Goal: Task Accomplishment & Management: Manage account settings

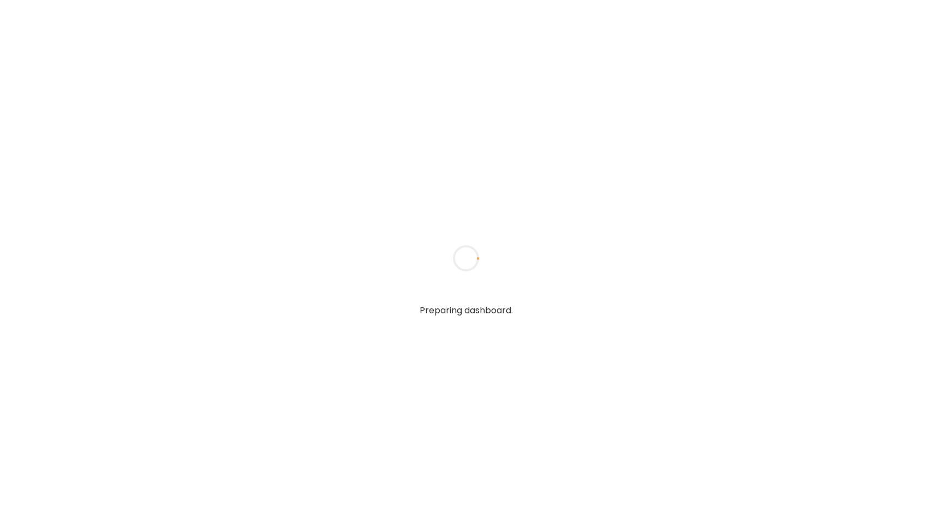
type input "**********"
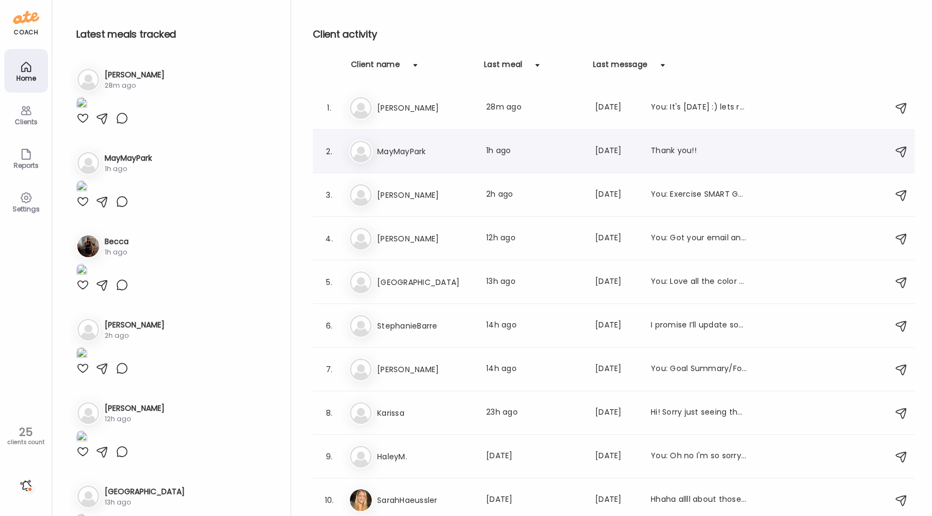
click at [396, 158] on div "Ma MayMayPark Last meal: 1h ago Last message: [DATE] Thank you!!" at bounding box center [615, 152] width 533 height 24
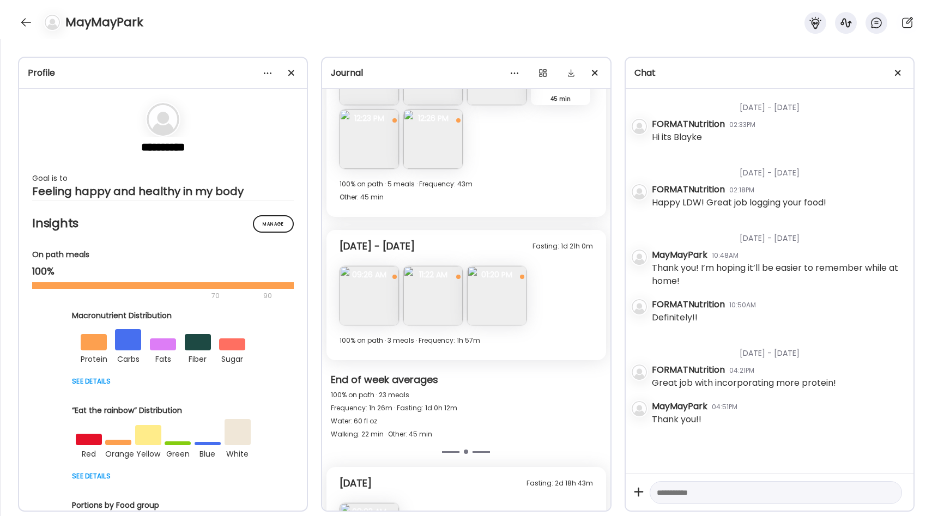
scroll to position [5348, 0]
click at [384, 296] on img at bounding box center [369, 296] width 59 height 59
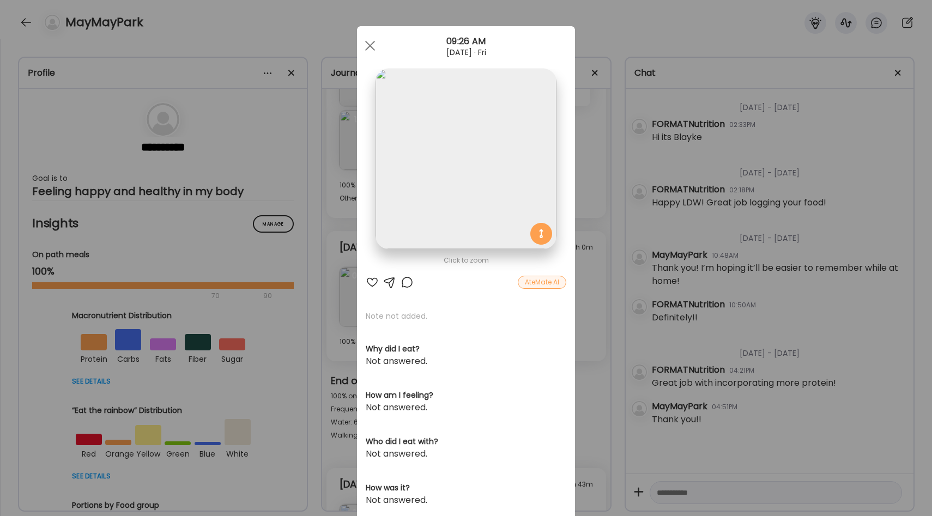
click at [590, 289] on div "Ate Coach Dashboard Wahoo! It’s official Take a moment to set up your Coach Pro…" at bounding box center [466, 258] width 932 height 516
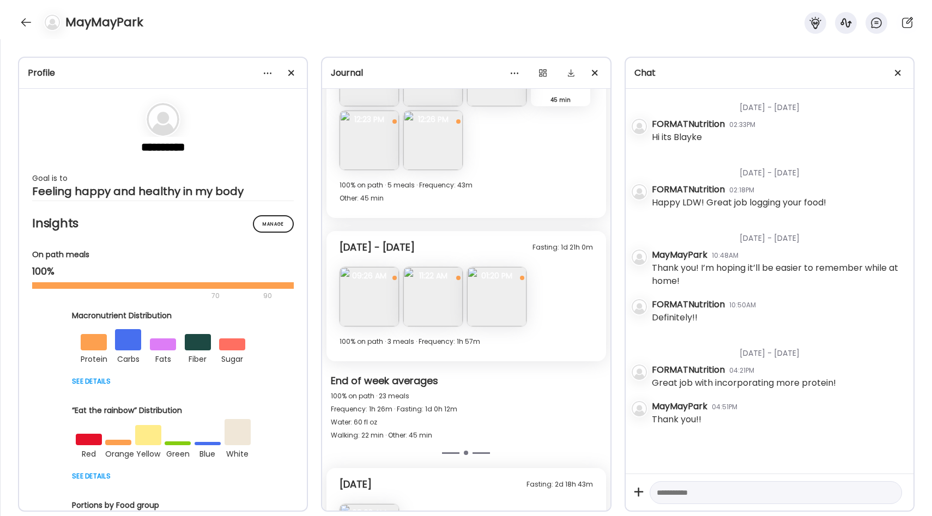
click at [450, 290] on img at bounding box center [432, 296] width 59 height 59
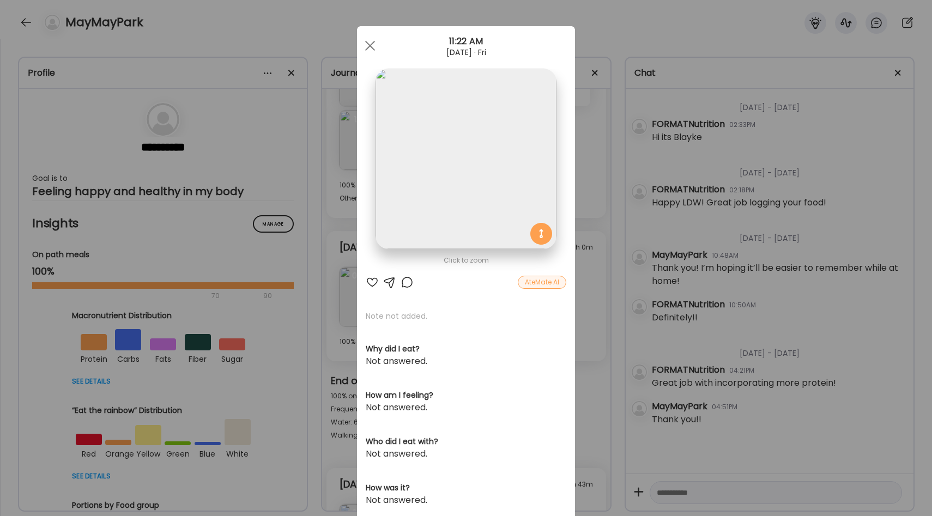
click at [590, 277] on div "Ate Coach Dashboard Wahoo! It’s official Take a moment to set up your Coach Pro…" at bounding box center [466, 258] width 932 height 516
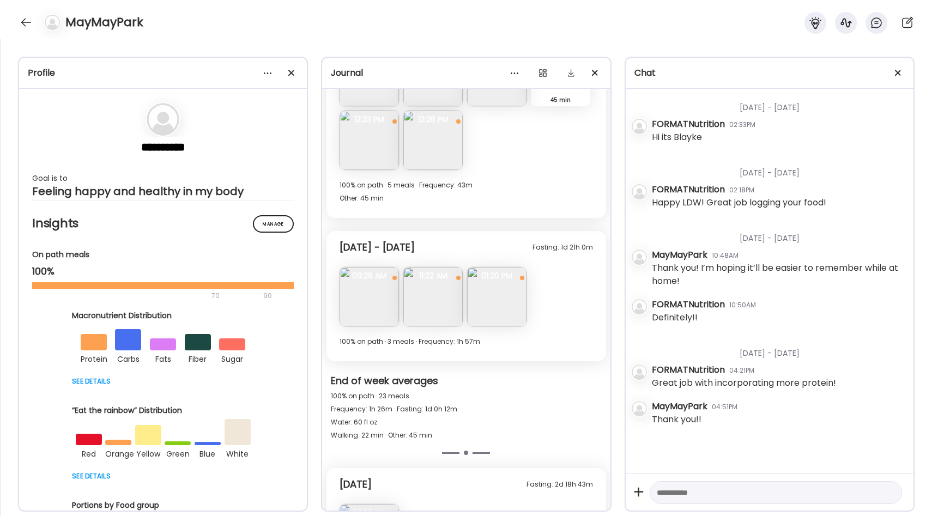
click at [517, 295] on img at bounding box center [496, 296] width 59 height 59
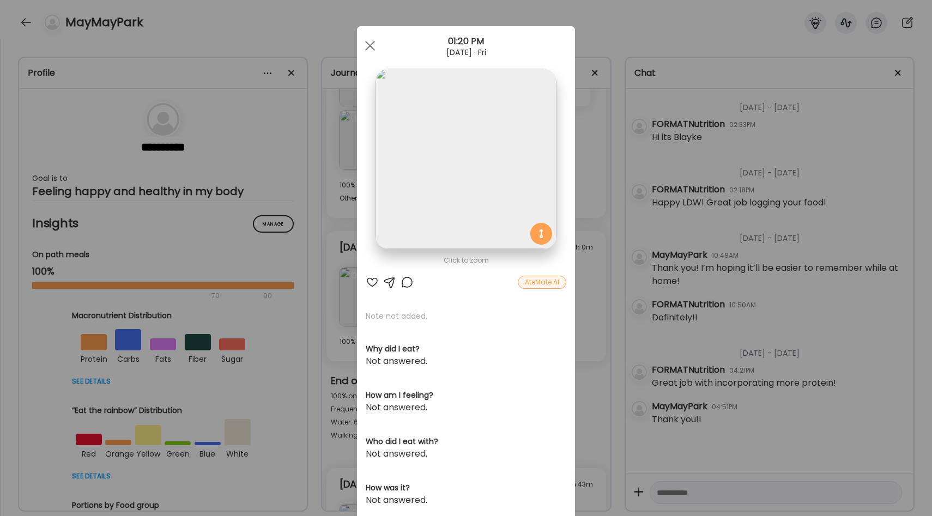
click at [592, 292] on div "Ate Coach Dashboard Wahoo! It’s official Take a moment to set up your Coach Pro…" at bounding box center [466, 258] width 932 height 516
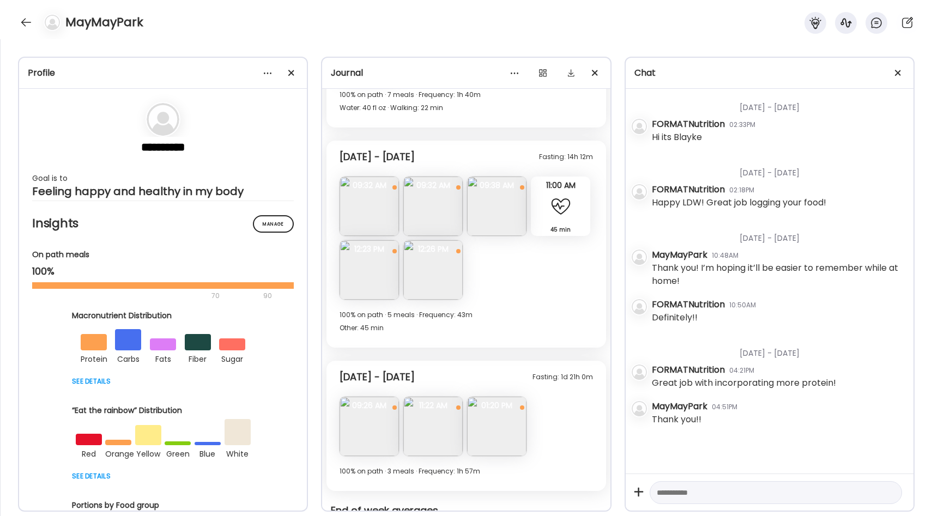
scroll to position [5199, 0]
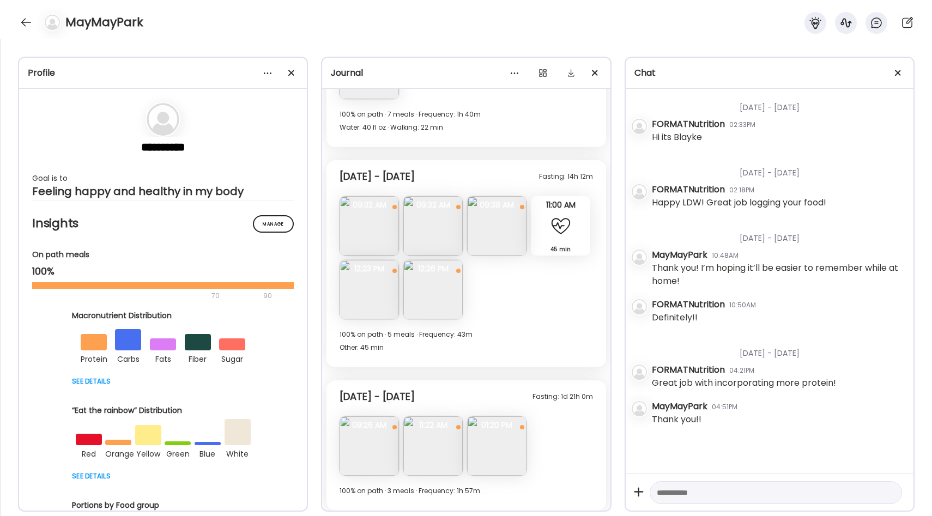
click at [374, 233] on img at bounding box center [369, 225] width 59 height 59
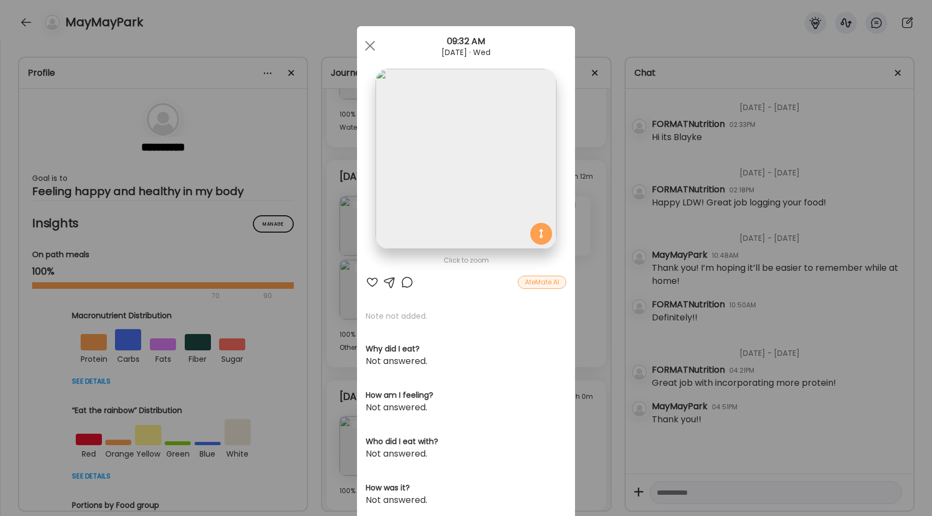
click at [510, 196] on img at bounding box center [466, 159] width 180 height 180
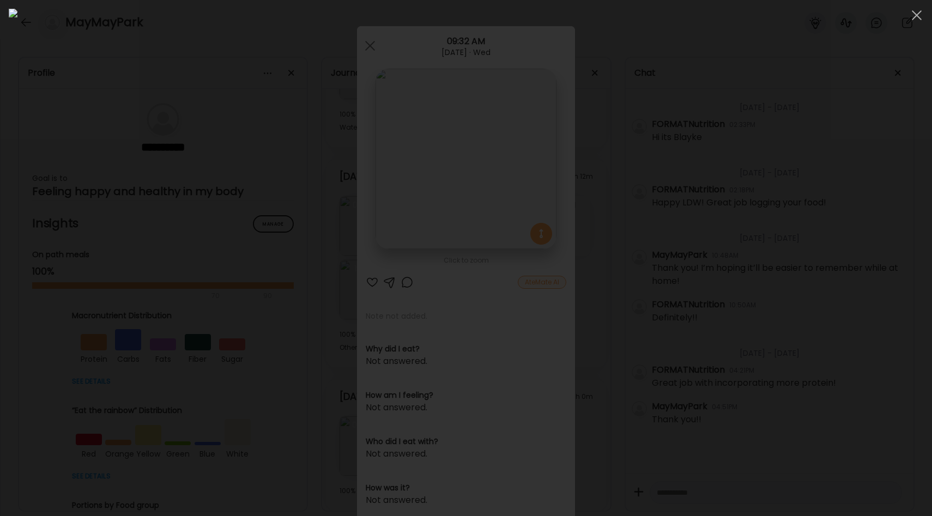
click at [168, 292] on div at bounding box center [466, 258] width 915 height 499
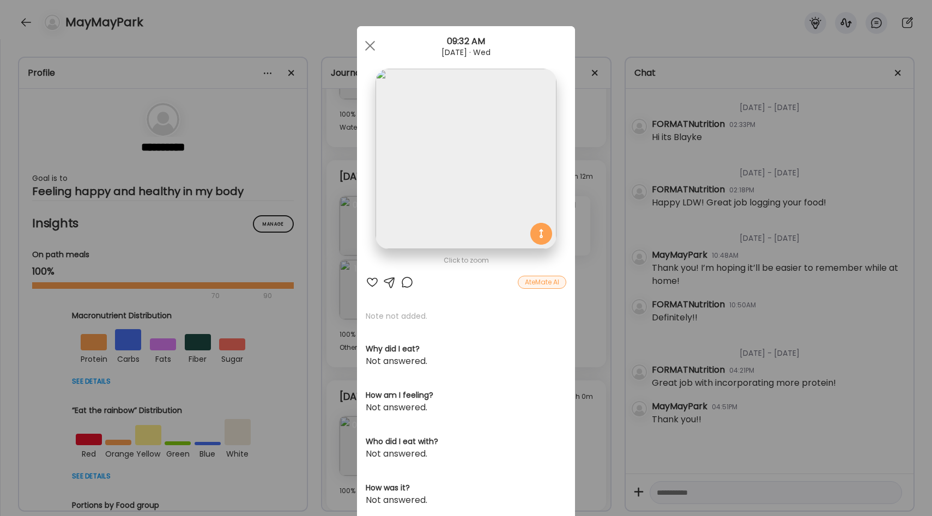
click at [320, 293] on div "Ate Coach Dashboard Wahoo! It’s official Take a moment to set up your Coach Pro…" at bounding box center [466, 258] width 932 height 516
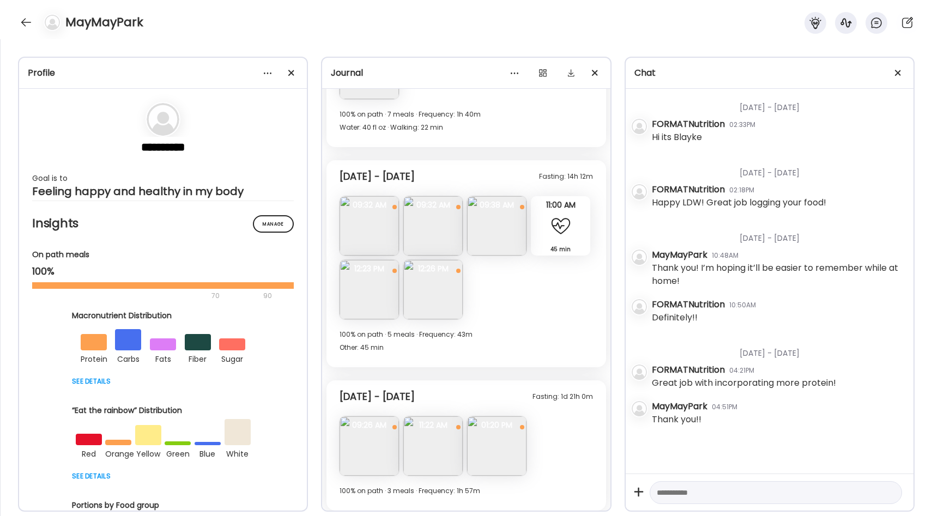
click at [432, 231] on img at bounding box center [432, 225] width 59 height 59
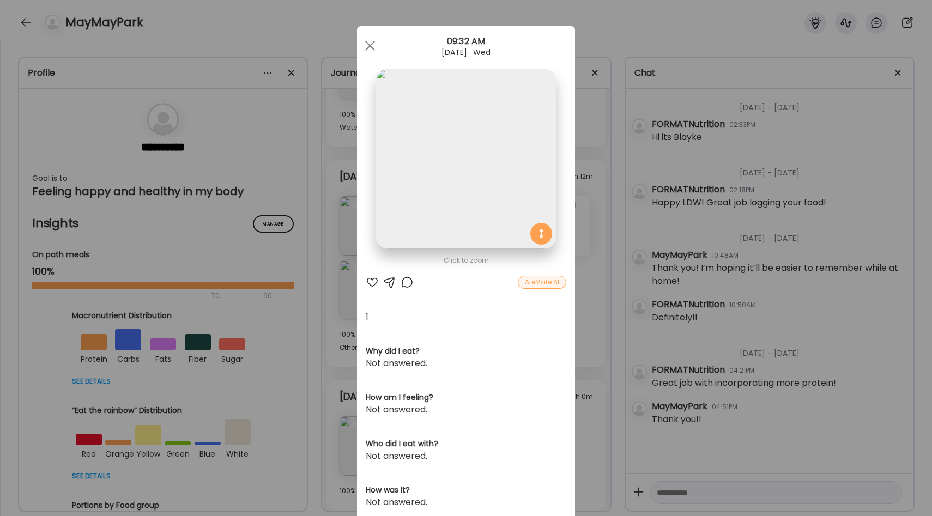
click at [514, 195] on img at bounding box center [466, 159] width 180 height 180
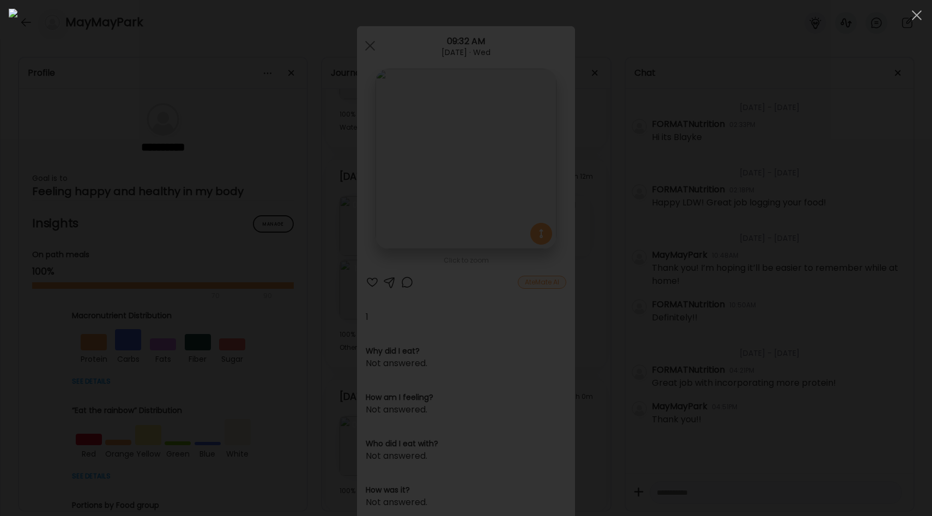
click at [203, 237] on div at bounding box center [466, 258] width 915 height 499
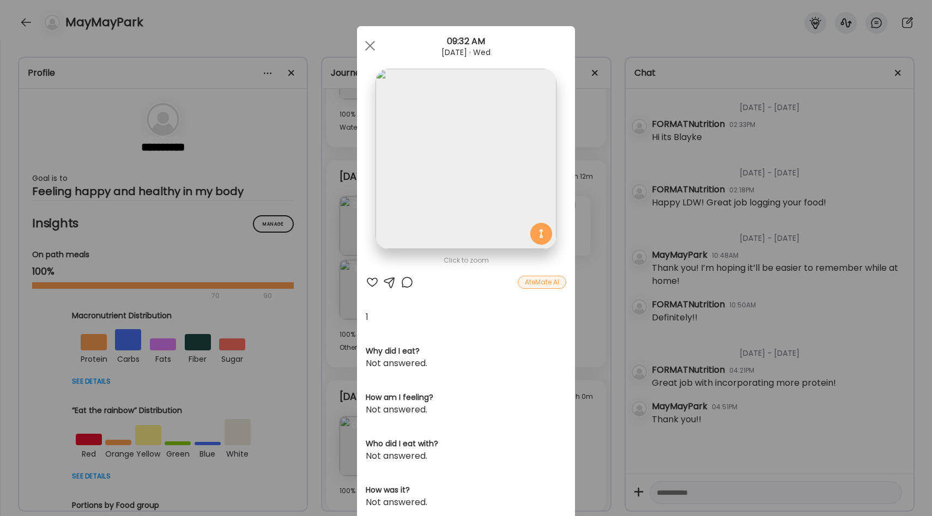
click at [592, 252] on div "Ate Coach Dashboard Wahoo! It’s official Take a moment to set up your Coach Pro…" at bounding box center [466, 258] width 932 height 516
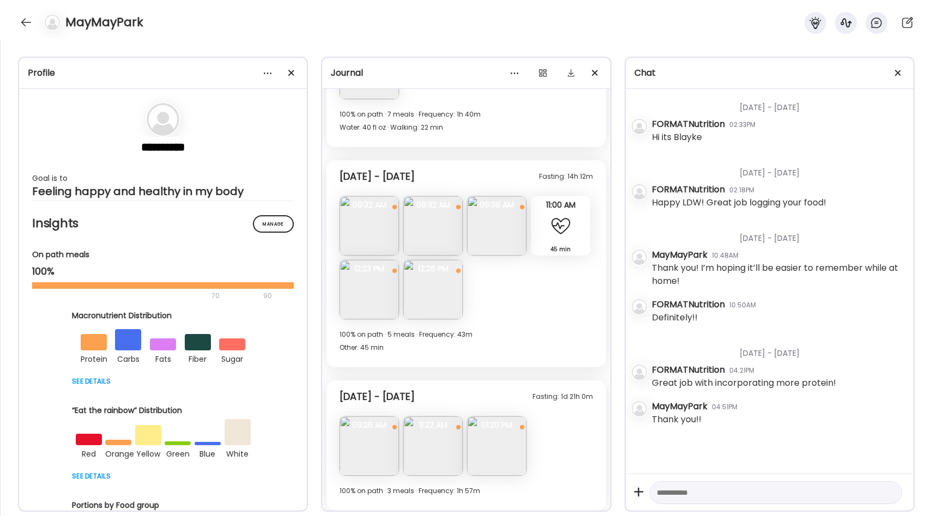
click at [433, 240] on img at bounding box center [432, 225] width 59 height 59
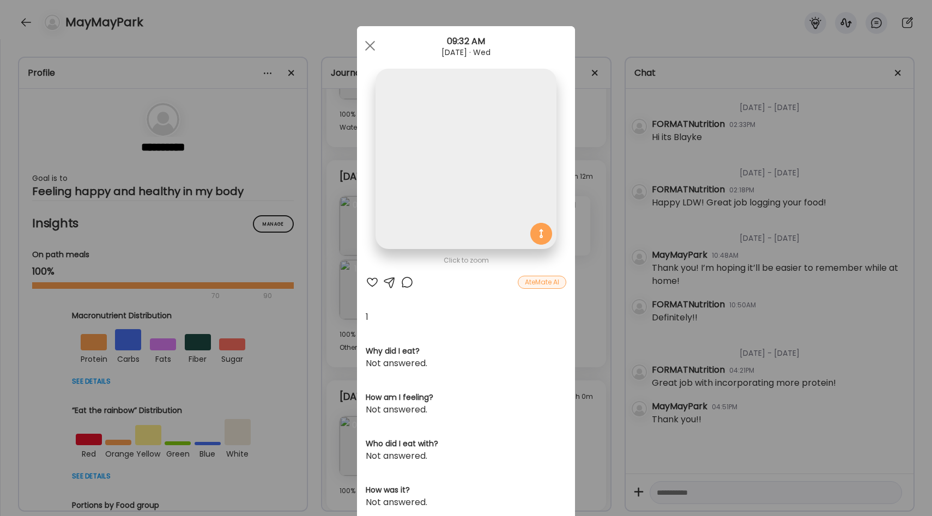
click at [440, 171] on img at bounding box center [466, 159] width 180 height 180
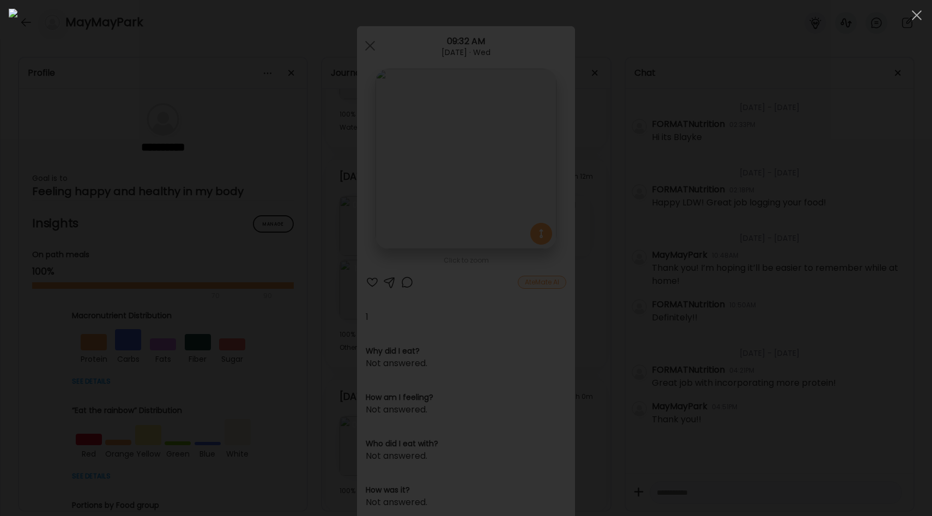
click at [185, 207] on div at bounding box center [466, 258] width 915 height 499
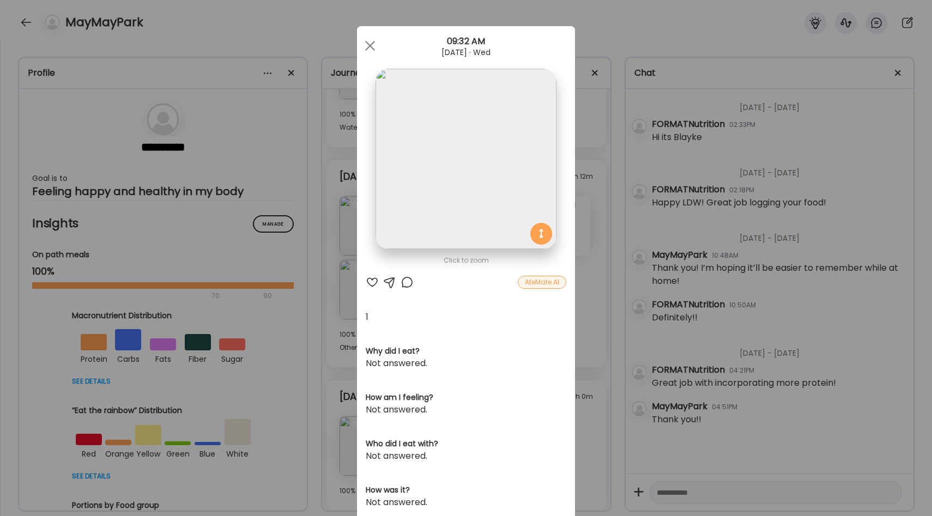
click at [301, 275] on div "Ate Coach Dashboard Wahoo! It’s official Take a moment to set up your Coach Pro…" at bounding box center [466, 258] width 932 height 516
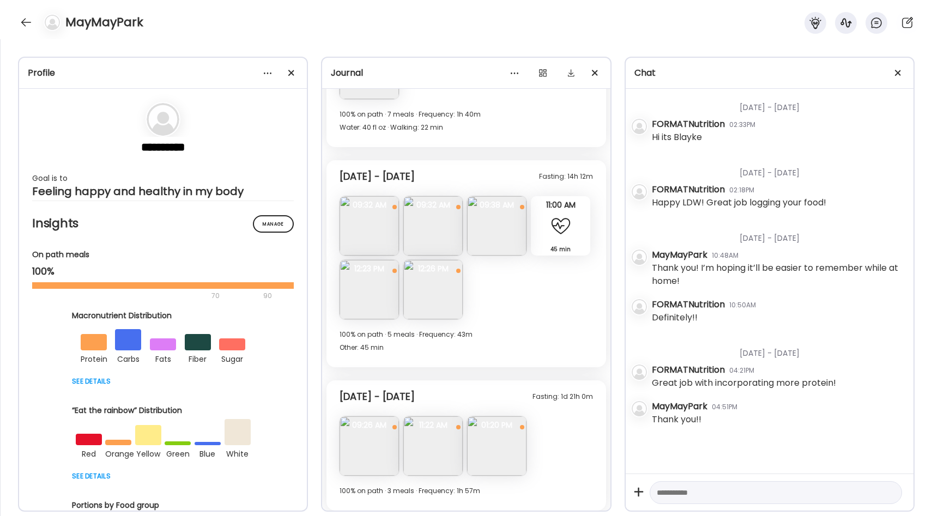
click at [509, 231] on img at bounding box center [496, 225] width 59 height 59
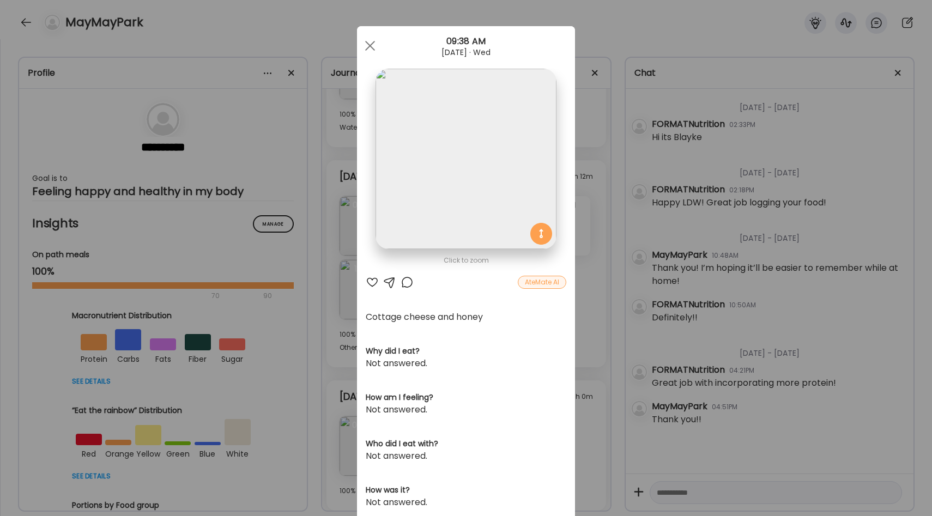
click at [331, 287] on div "Ate Coach Dashboard Wahoo! It’s official Take a moment to set up your Coach Pro…" at bounding box center [466, 258] width 932 height 516
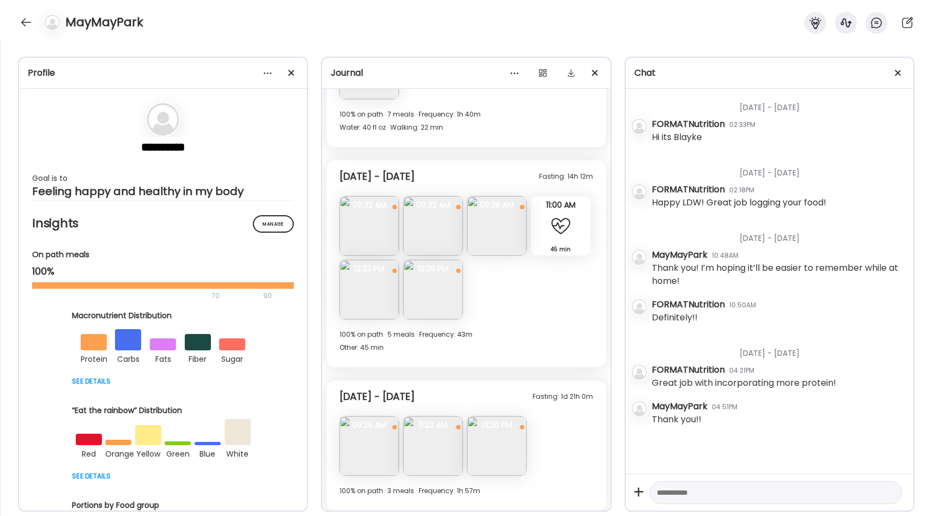
click at [560, 238] on div "45 min Other" at bounding box center [560, 225] width 59 height 59
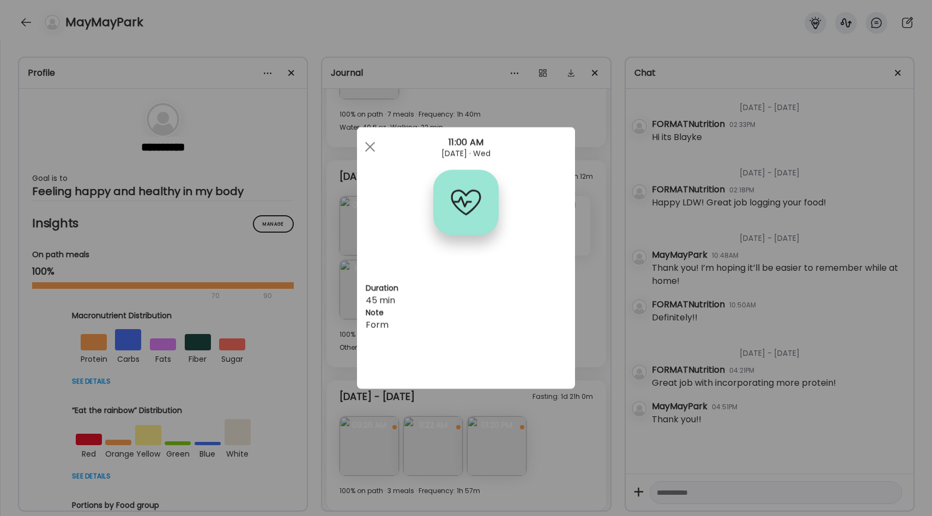
click at [328, 282] on div "Ate Coach Dashboard Wahoo! It’s official Take a moment to set up your Coach Pro…" at bounding box center [466, 258] width 932 height 516
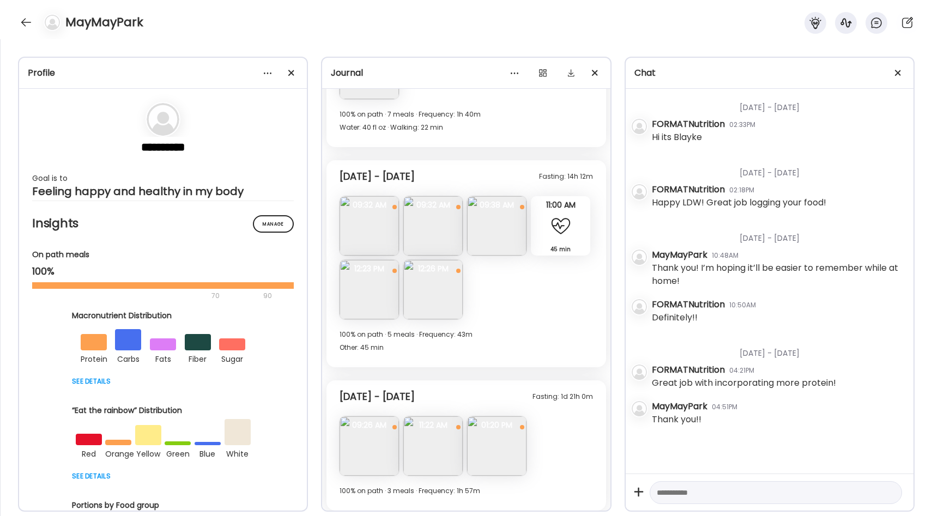
click at [370, 278] on img at bounding box center [369, 289] width 59 height 59
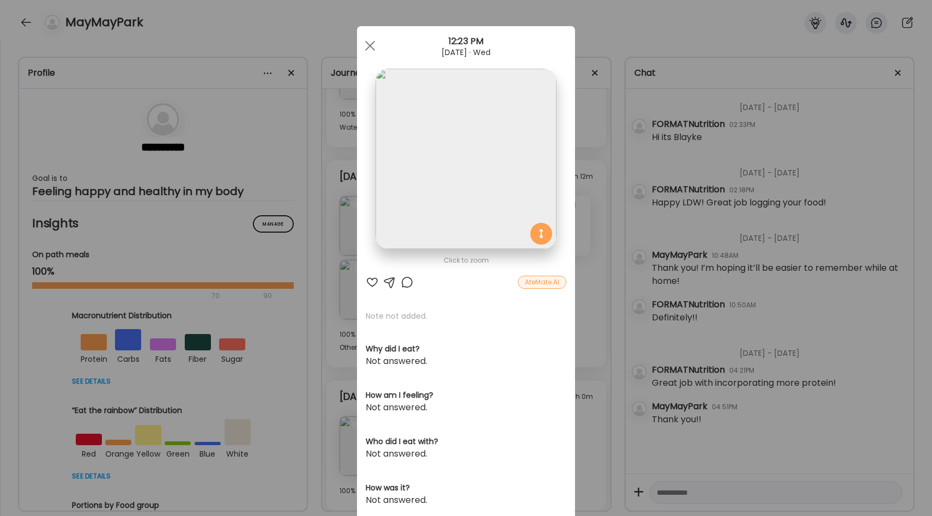
click at [328, 270] on div "Ate Coach Dashboard Wahoo! It’s official Take a moment to set up your Coach Pro…" at bounding box center [466, 258] width 932 height 516
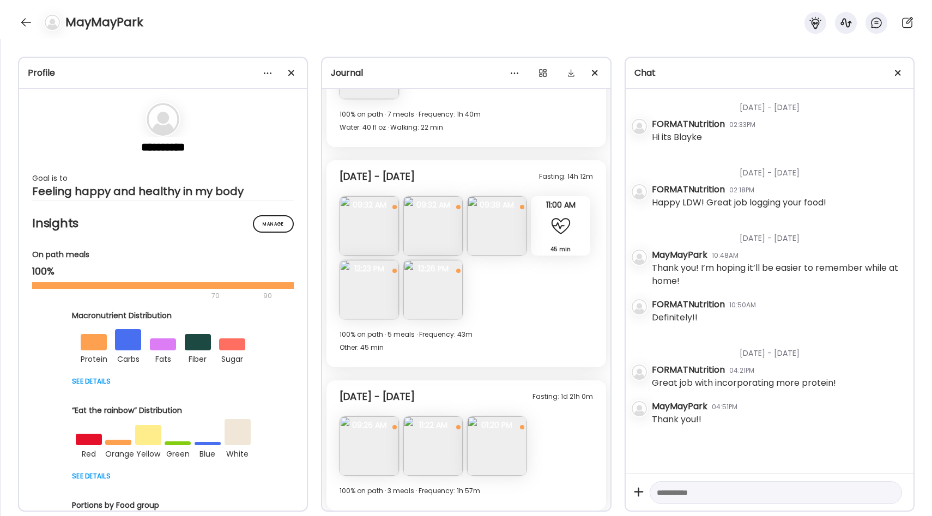
click at [436, 288] on img at bounding box center [432, 289] width 59 height 59
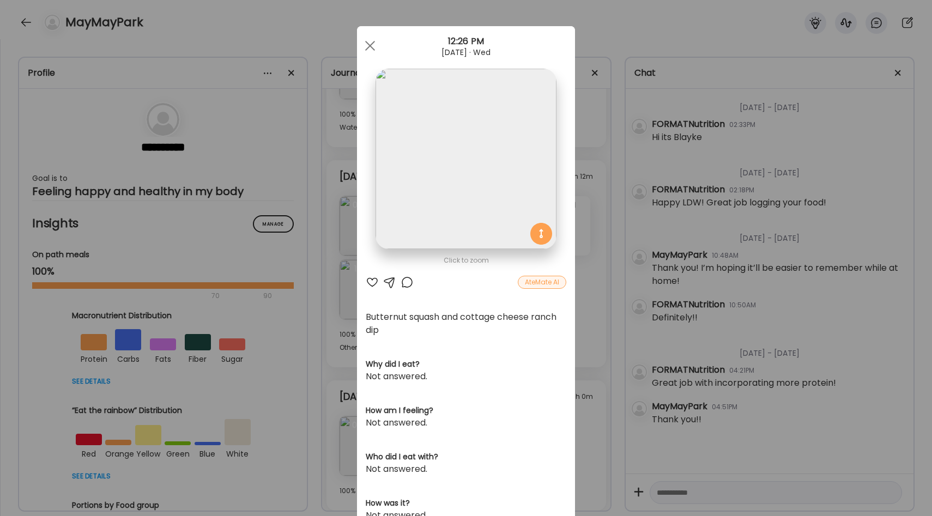
click at [336, 274] on div "Ate Coach Dashboard Wahoo! It’s official Take a moment to set up your Coach Pro…" at bounding box center [466, 258] width 932 height 516
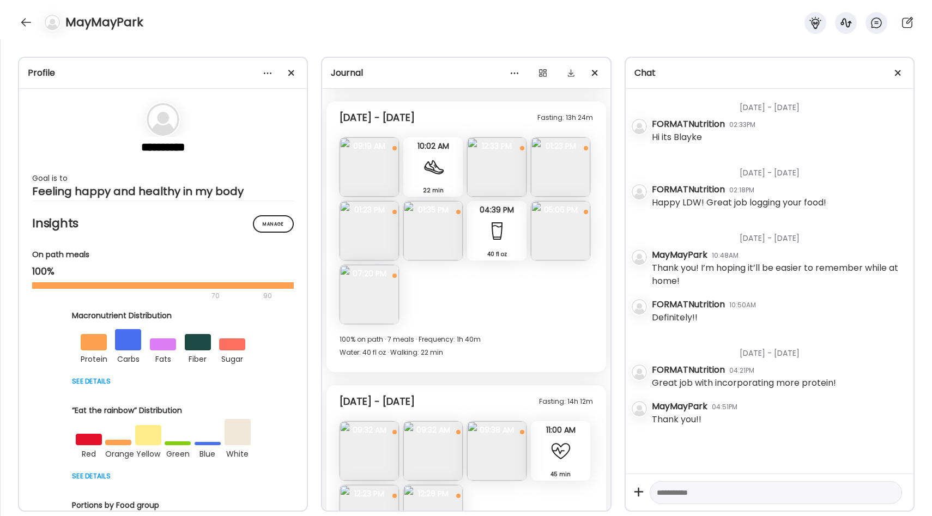
scroll to position [4960, 0]
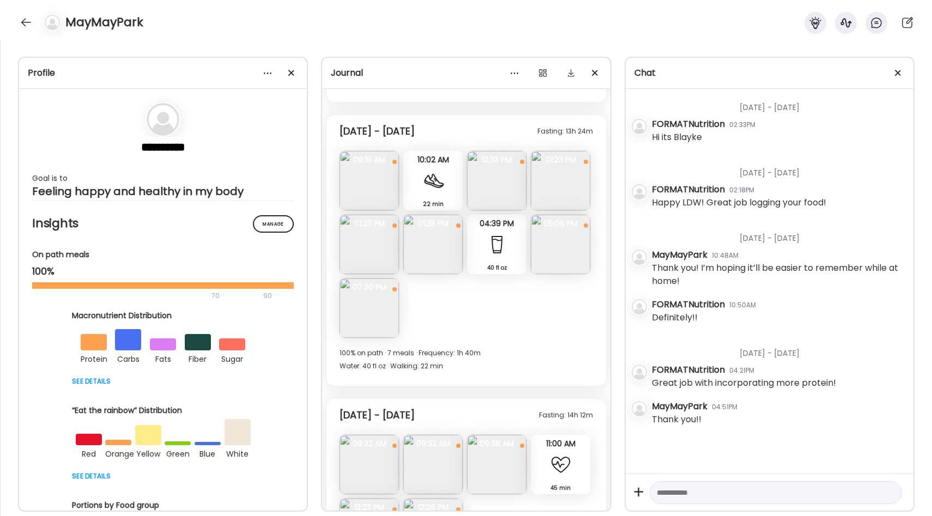
click at [373, 194] on img at bounding box center [369, 180] width 59 height 59
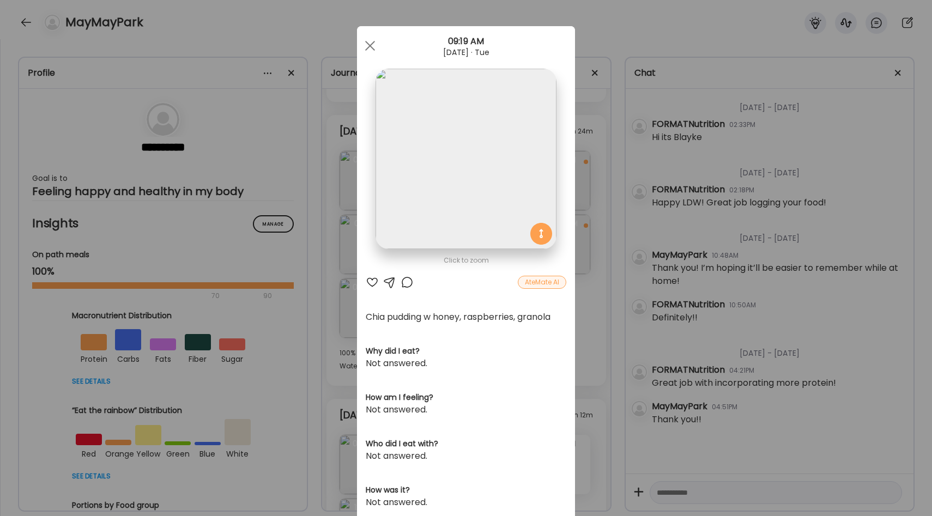
click at [319, 249] on div "Ate Coach Dashboard Wahoo! It’s official Take a moment to set up your Coach Pro…" at bounding box center [466, 258] width 932 height 516
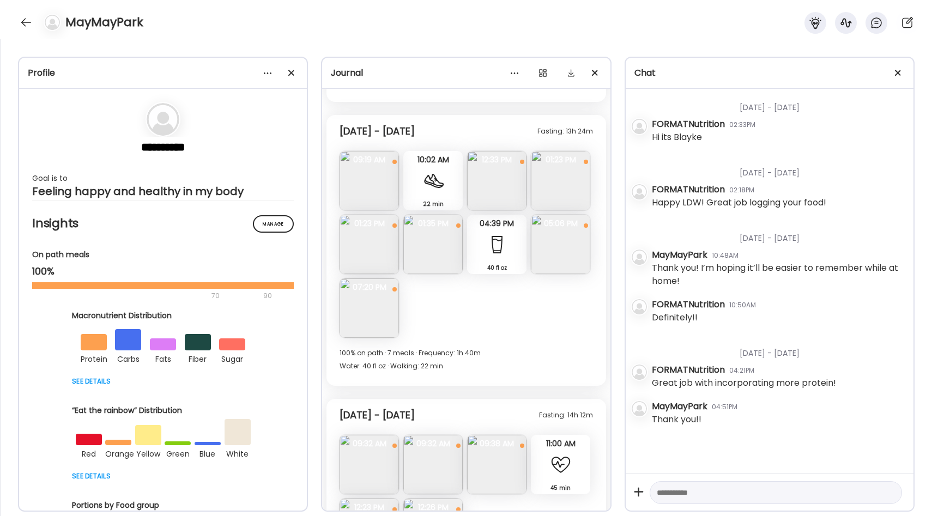
click at [376, 316] on img at bounding box center [369, 308] width 59 height 59
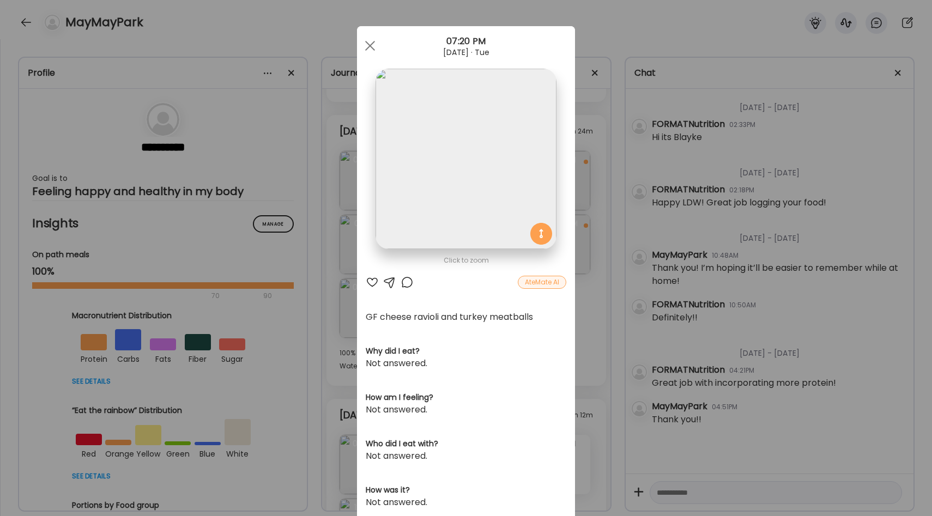
click at [341, 210] on div "Ate Coach Dashboard Wahoo! It’s official Take a moment to set up your Coach Pro…" at bounding box center [466, 258] width 932 height 516
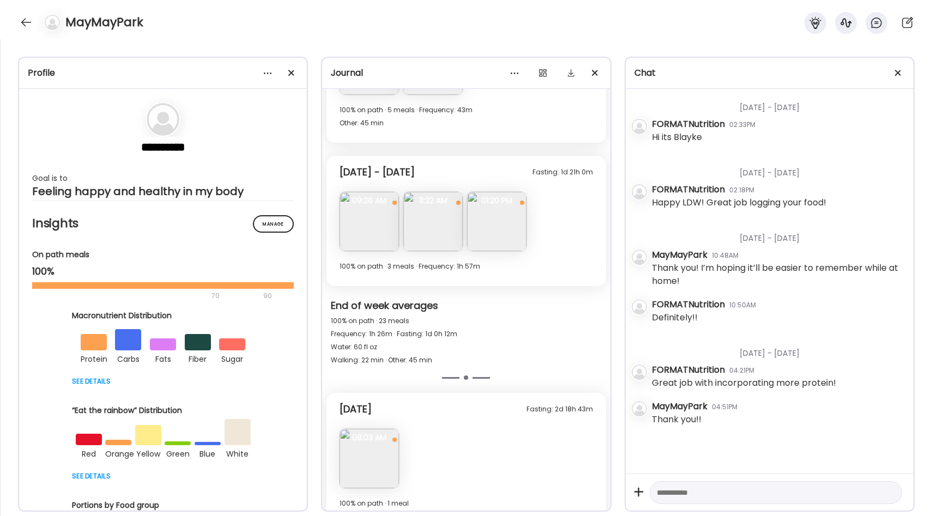
scroll to position [5420, 0]
click at [489, 225] on img at bounding box center [496, 224] width 59 height 59
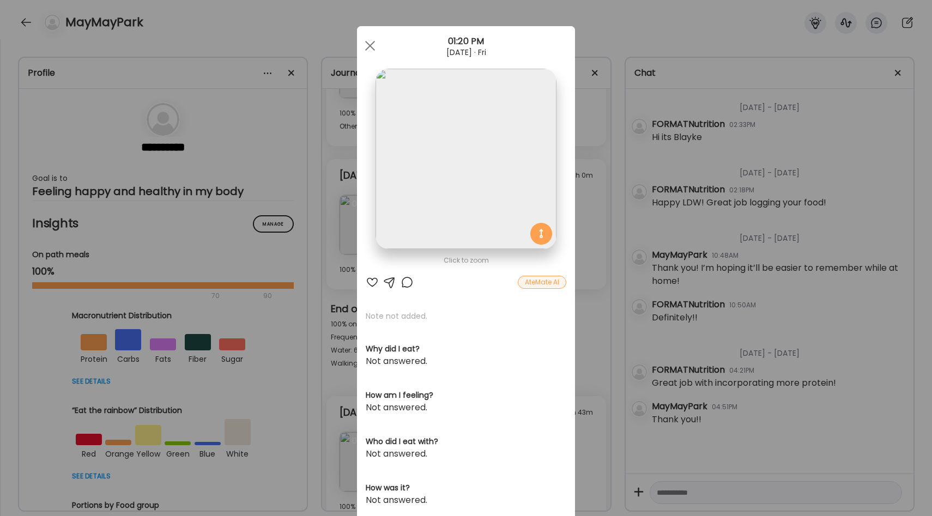
click at [490, 176] on img at bounding box center [466, 159] width 180 height 180
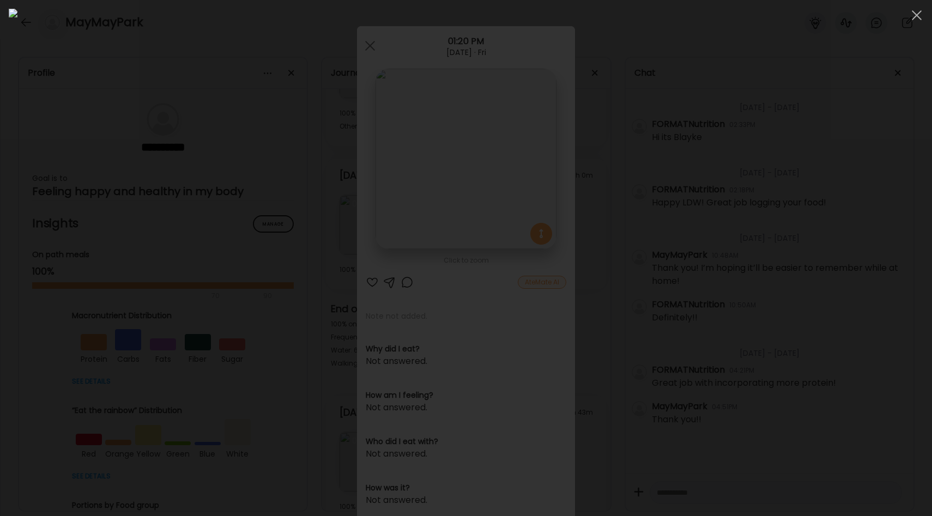
click at [207, 243] on div at bounding box center [466, 258] width 915 height 499
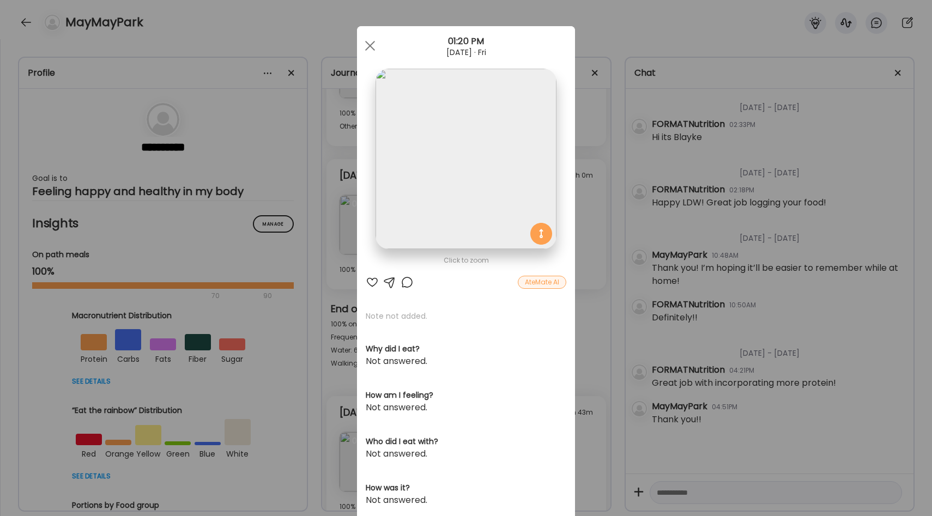
click at [351, 338] on div "Ate Coach Dashboard Wahoo! It’s official Take a moment to set up your Coach Pro…" at bounding box center [466, 258] width 932 height 516
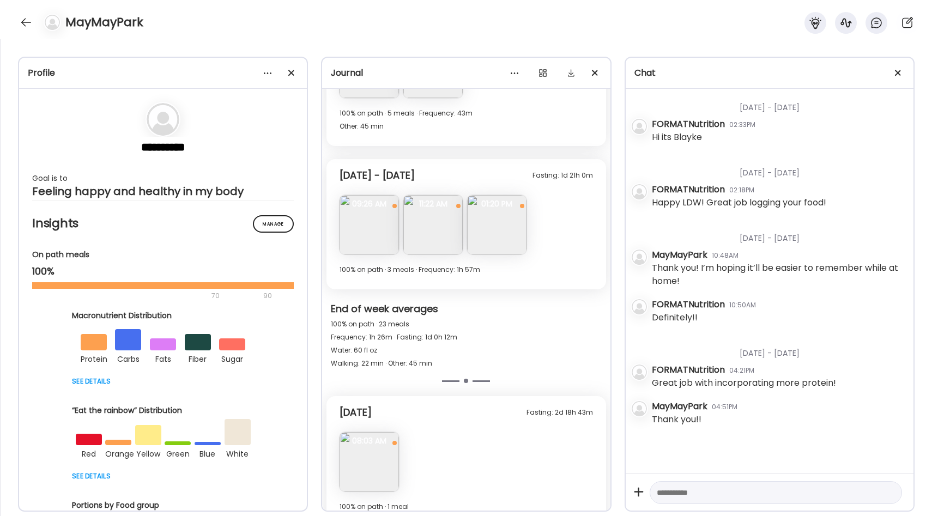
scroll to position [5440, 0]
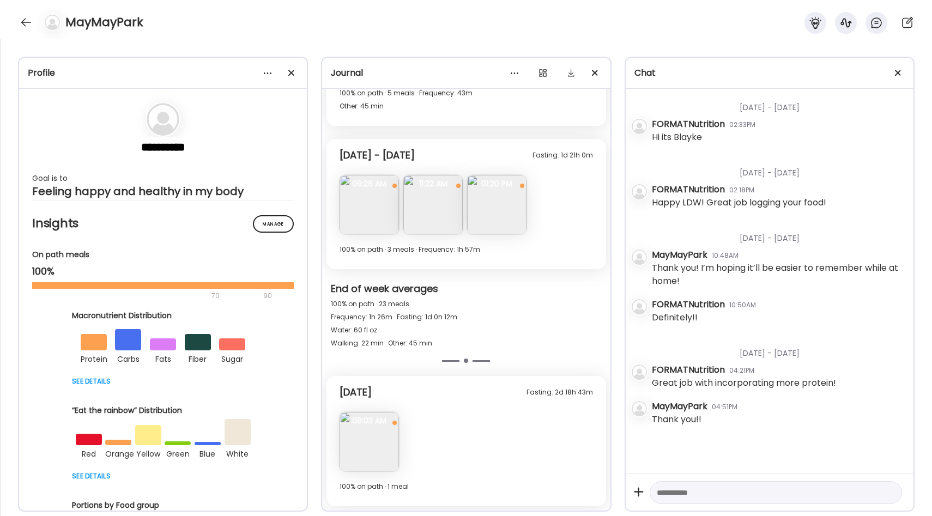
click at [380, 435] on img at bounding box center [369, 441] width 59 height 59
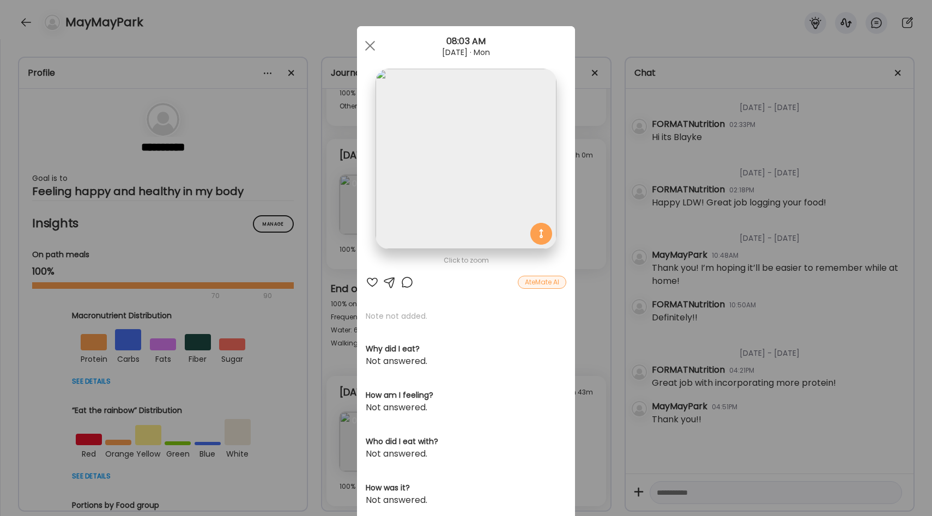
click at [359, 217] on section at bounding box center [466, 171] width 218 height 205
click at [339, 255] on div "Ate Coach Dashboard Wahoo! It’s official Take a moment to set up your Coach Pro…" at bounding box center [466, 258] width 932 height 516
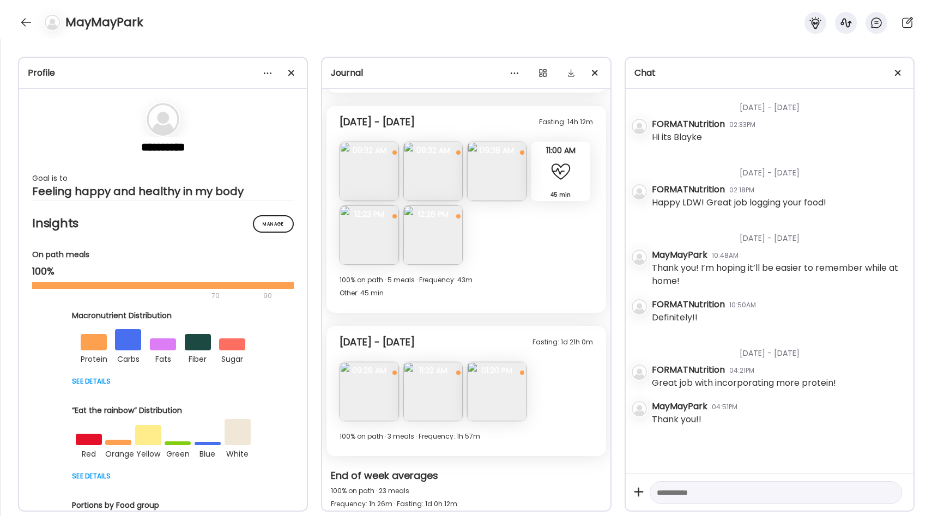
scroll to position [5171, 0]
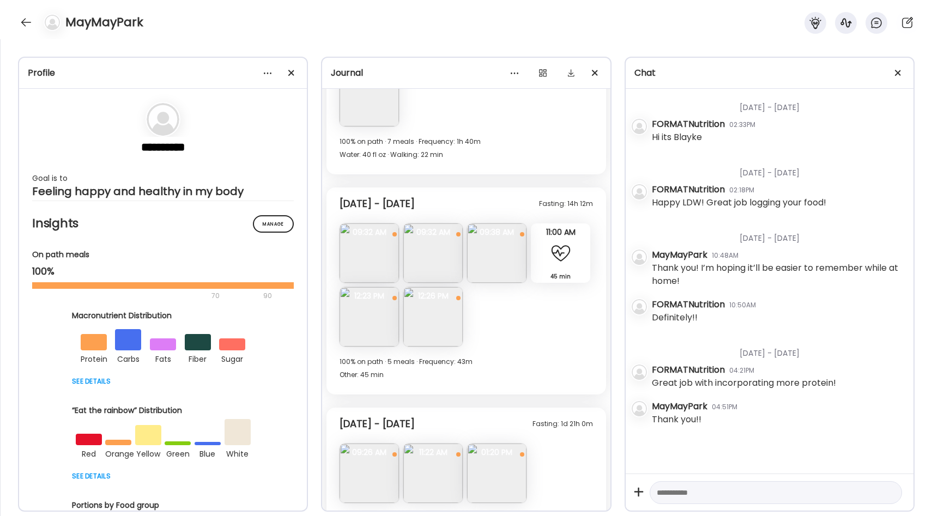
click at [504, 256] on img at bounding box center [496, 252] width 59 height 59
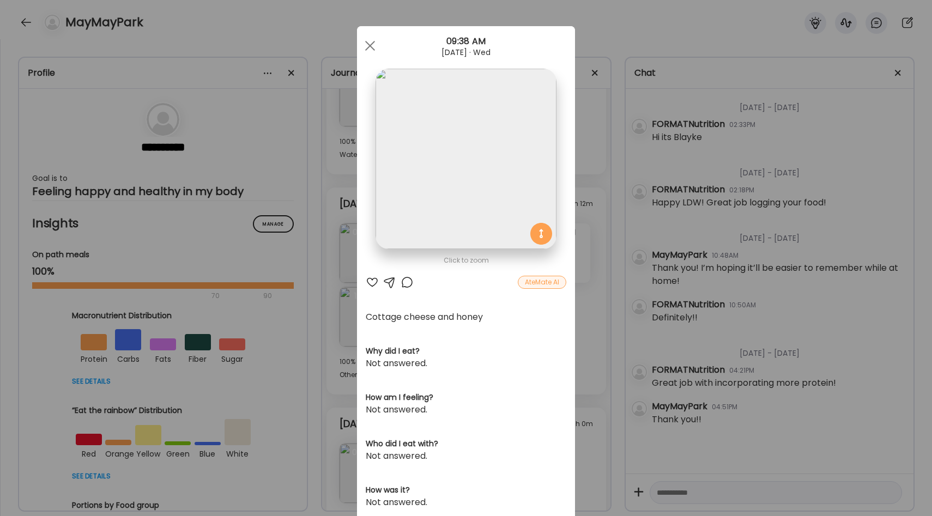
click at [349, 239] on div "Ate Coach Dashboard Wahoo! It’s official Take a moment to set up your Coach Pro…" at bounding box center [466, 258] width 932 height 516
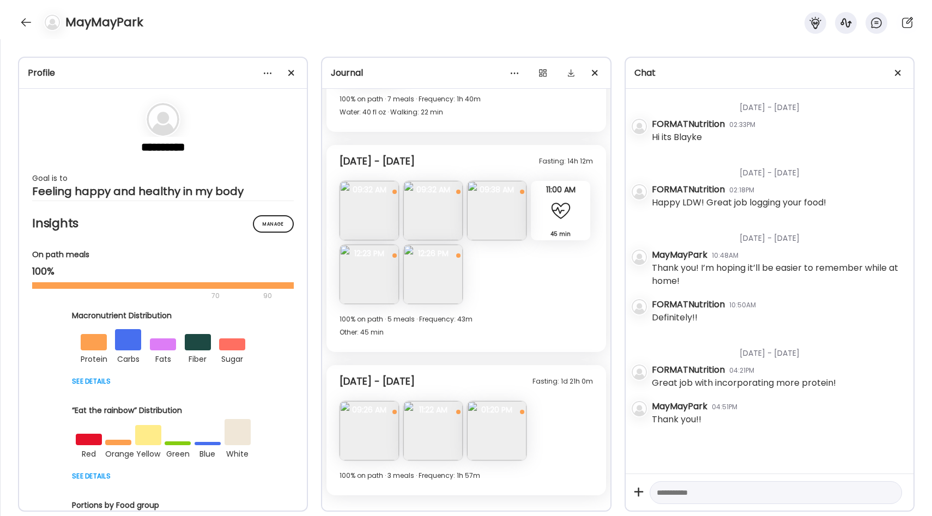
scroll to position [5222, 0]
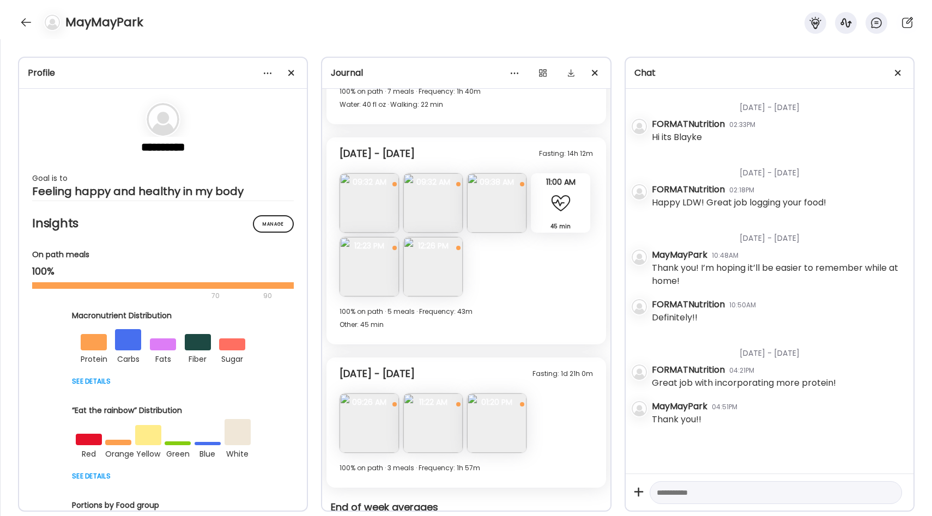
click at [486, 273] on div "Fasting: 14h 12m [DATE] - [DATE] Note not added Questions not answered 09:32 AM…" at bounding box center [465, 240] width 279 height 207
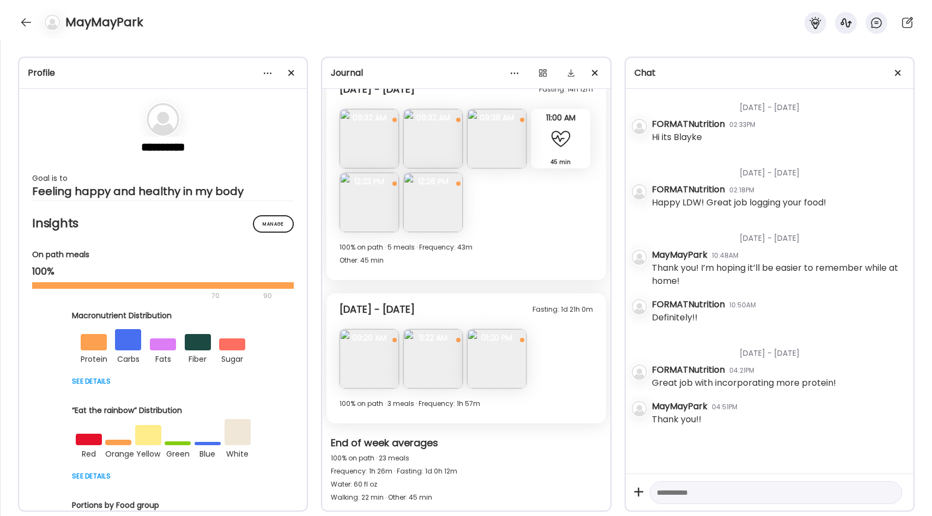
scroll to position [5277, 0]
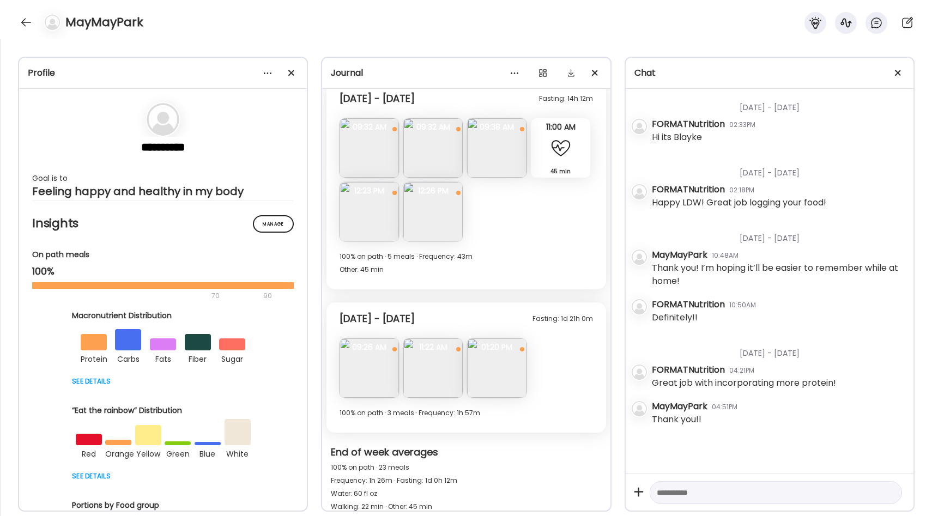
click at [377, 209] on img at bounding box center [369, 211] width 59 height 59
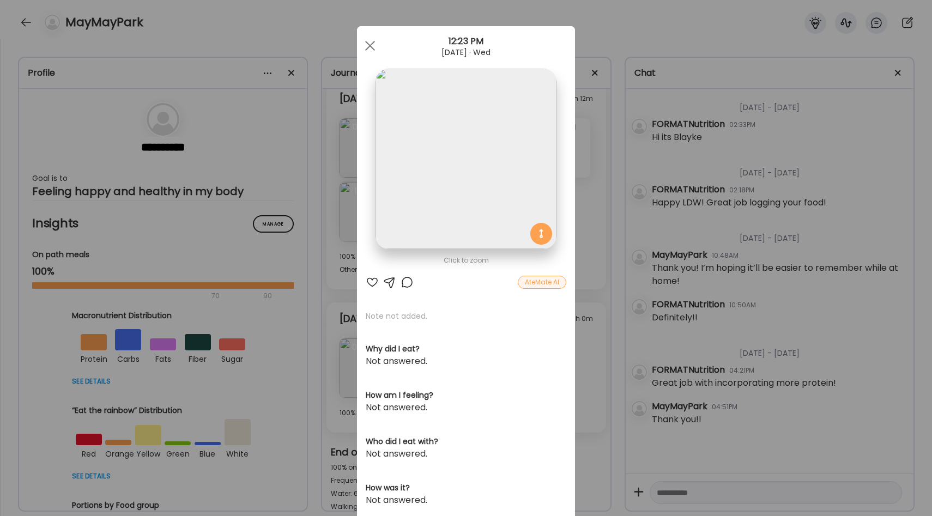
click at [598, 193] on div "Ate Coach Dashboard Wahoo! It’s official Take a moment to set up your Coach Pro…" at bounding box center [466, 258] width 932 height 516
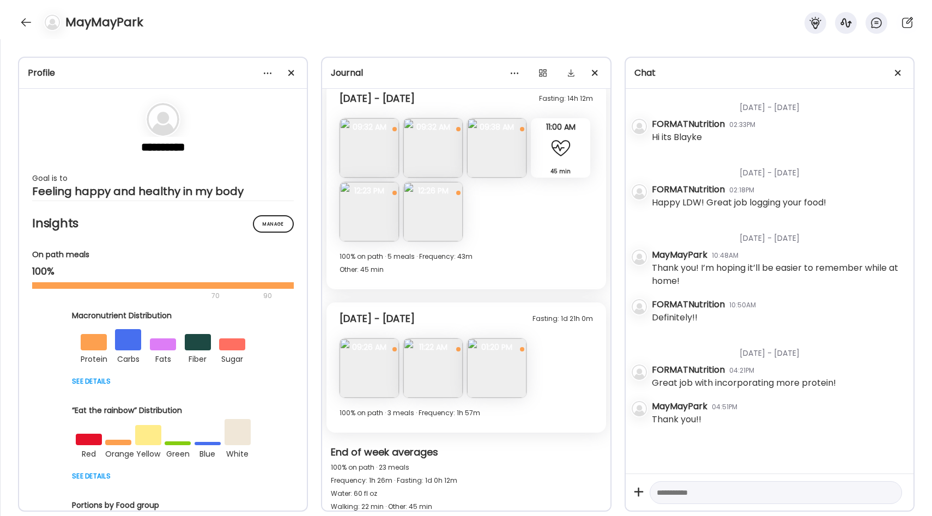
scroll to position [5240, 0]
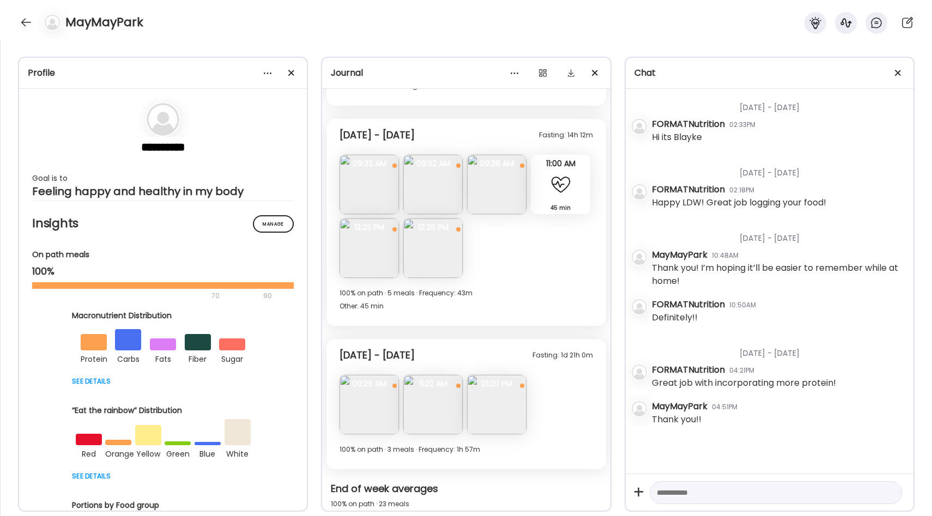
click at [505, 196] on img at bounding box center [496, 184] width 59 height 59
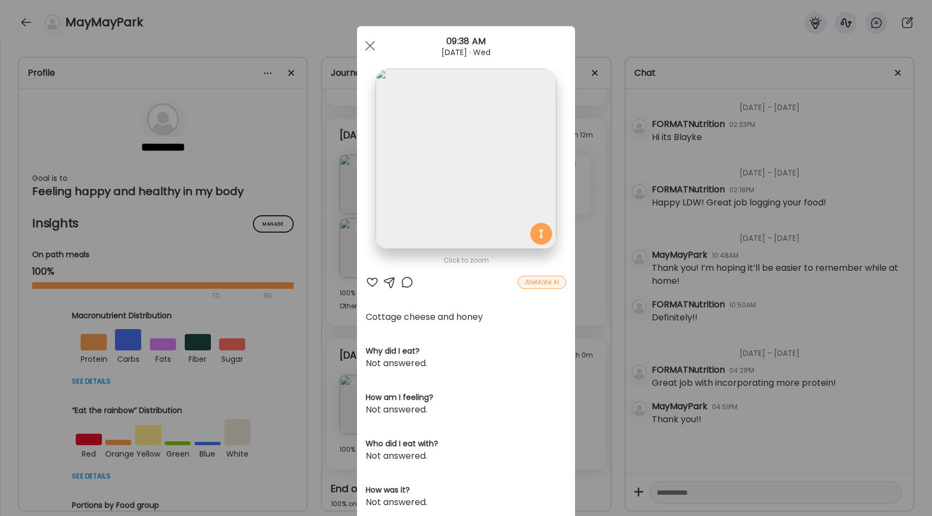
click at [370, 231] on section at bounding box center [466, 171] width 218 height 205
click at [338, 232] on div "Ate Coach Dashboard Wahoo! It’s official Take a moment to set up your Coach Pro…" at bounding box center [466, 258] width 932 height 516
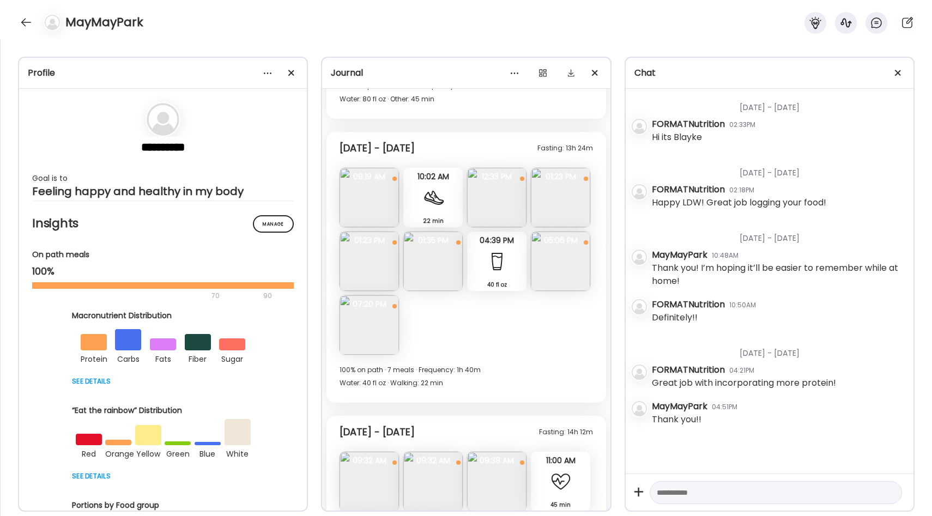
scroll to position [4961, 0]
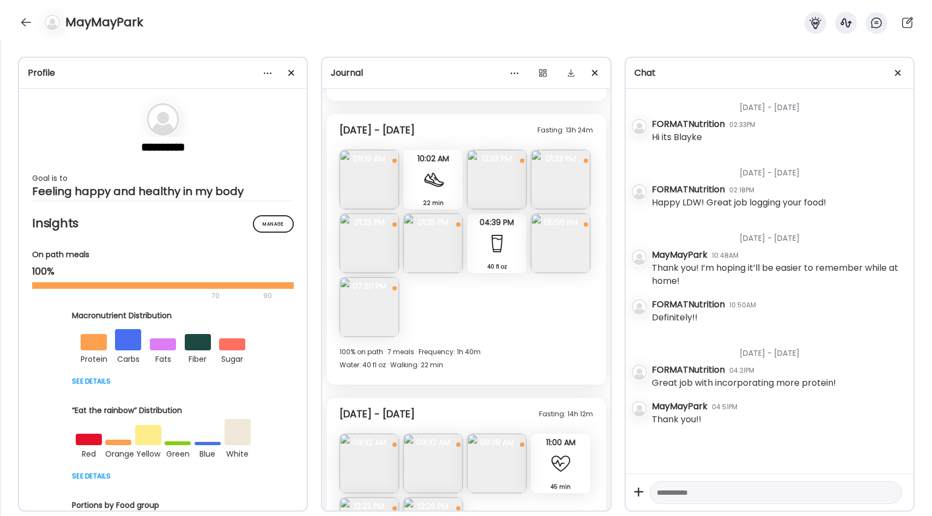
click at [426, 243] on img at bounding box center [432, 243] width 59 height 59
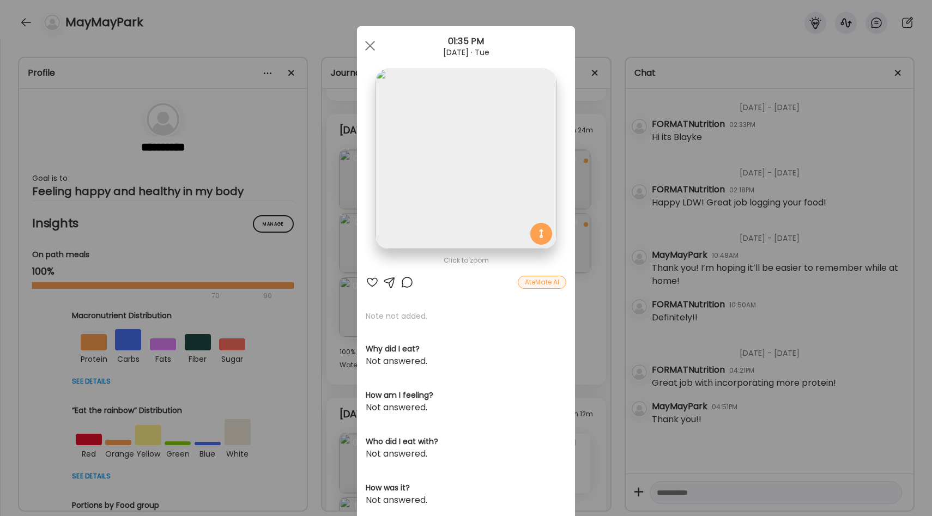
click at [348, 292] on div "Ate Coach Dashboard Wahoo! It’s official Take a moment to set up your Coach Pro…" at bounding box center [466, 258] width 932 height 516
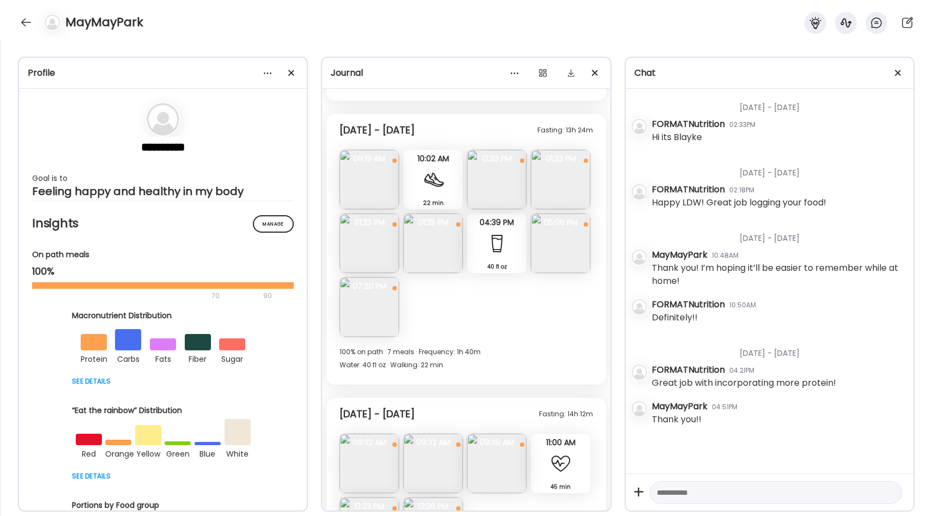
click at [353, 262] on img at bounding box center [369, 243] width 59 height 59
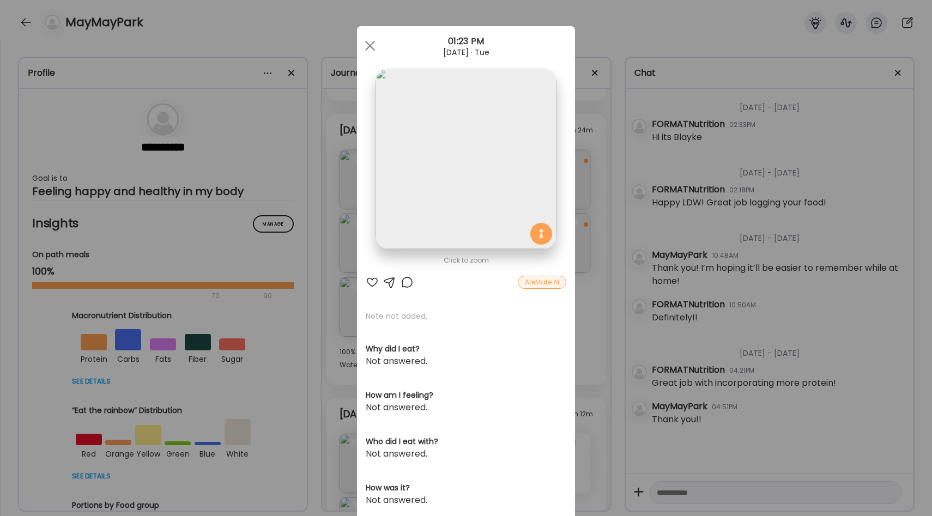
click at [588, 289] on div "Ate Coach Dashboard Wahoo! It’s official Take a moment to set up your Coach Pro…" at bounding box center [466, 258] width 932 height 516
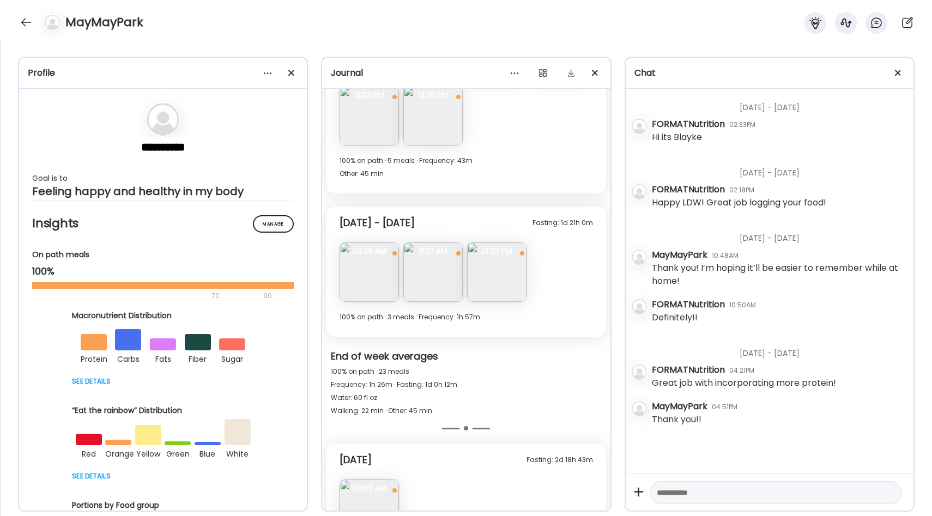
scroll to position [5373, 0]
click at [506, 257] on img at bounding box center [496, 271] width 59 height 59
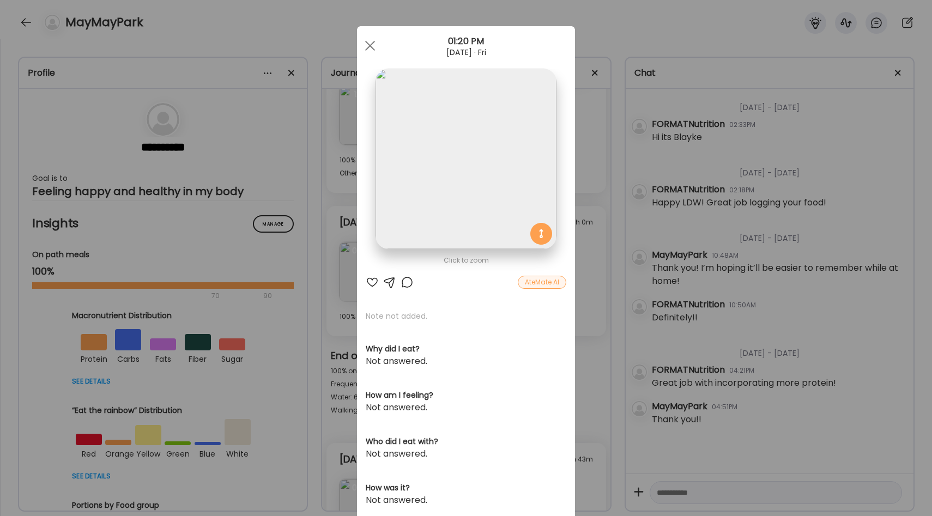
click at [596, 249] on div "Ate Coach Dashboard Wahoo! It’s official Take a moment to set up your Coach Pro…" at bounding box center [466, 258] width 932 height 516
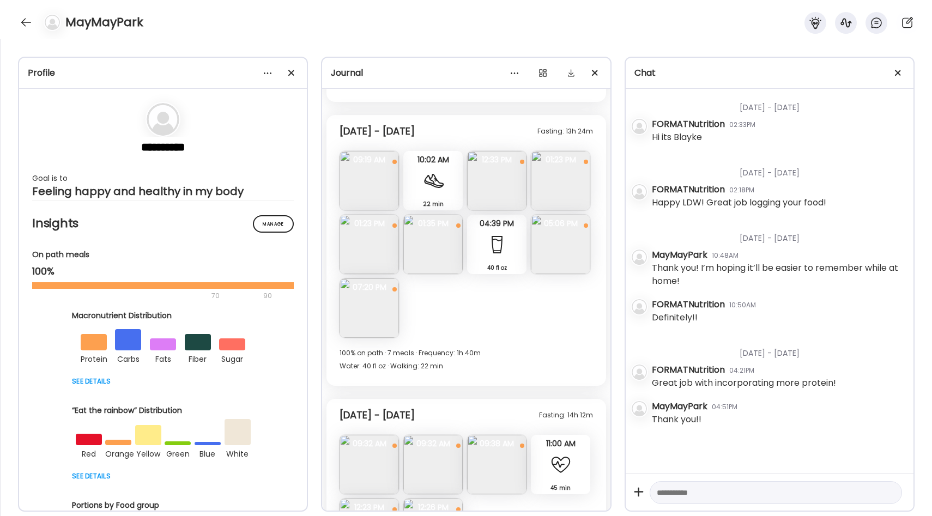
scroll to position [4957, 0]
click at [568, 187] on img at bounding box center [560, 183] width 59 height 59
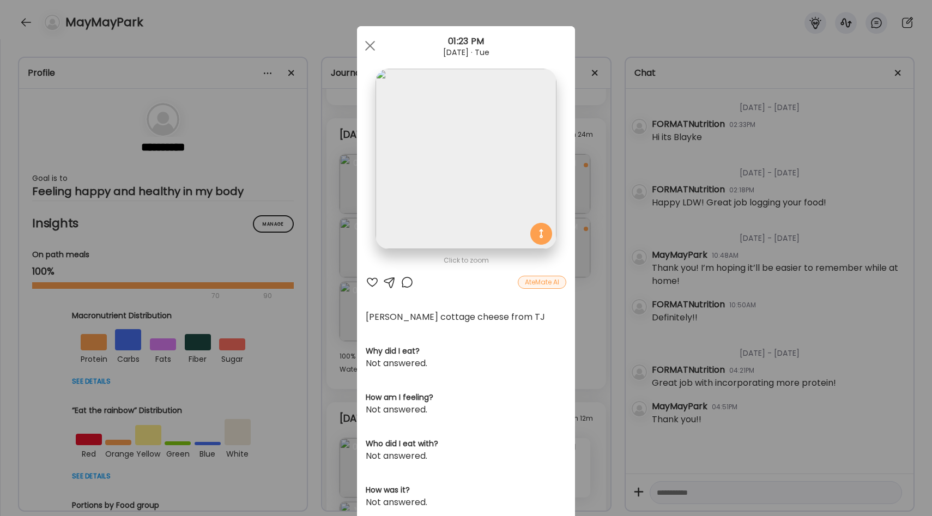
click at [346, 273] on div "Ate Coach Dashboard Wahoo! It’s official Take a moment to set up your Coach Pro…" at bounding box center [466, 258] width 932 height 516
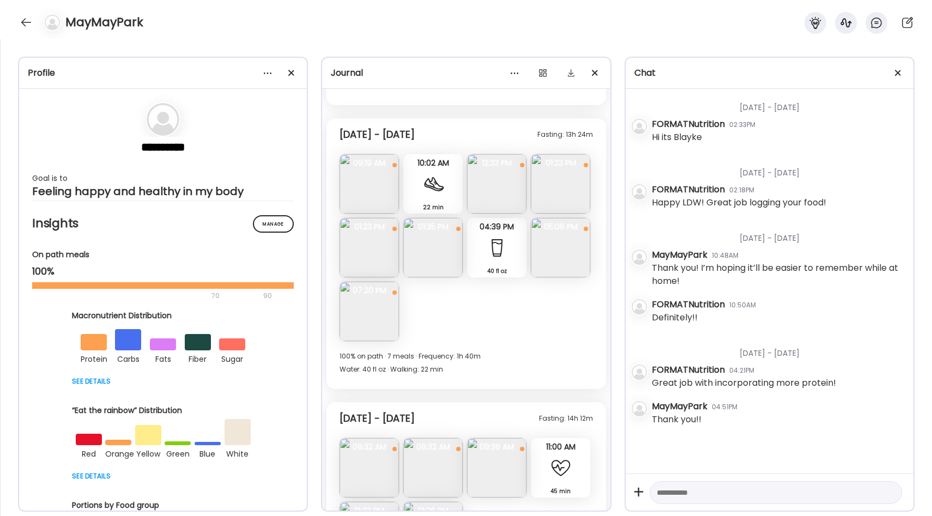
click at [556, 254] on img at bounding box center [560, 247] width 59 height 59
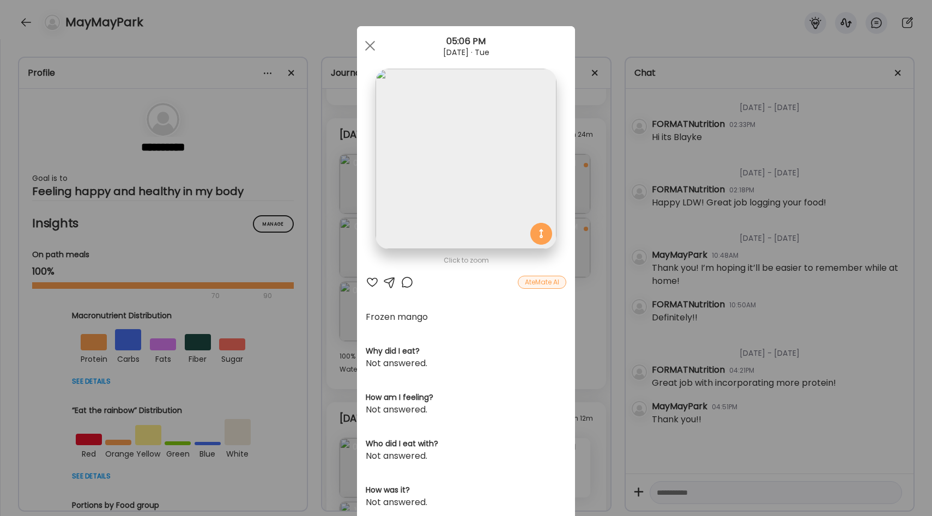
click at [338, 293] on div "Ate Coach Dashboard Wahoo! It’s official Take a moment to set up your Coach Pro…" at bounding box center [466, 258] width 932 height 516
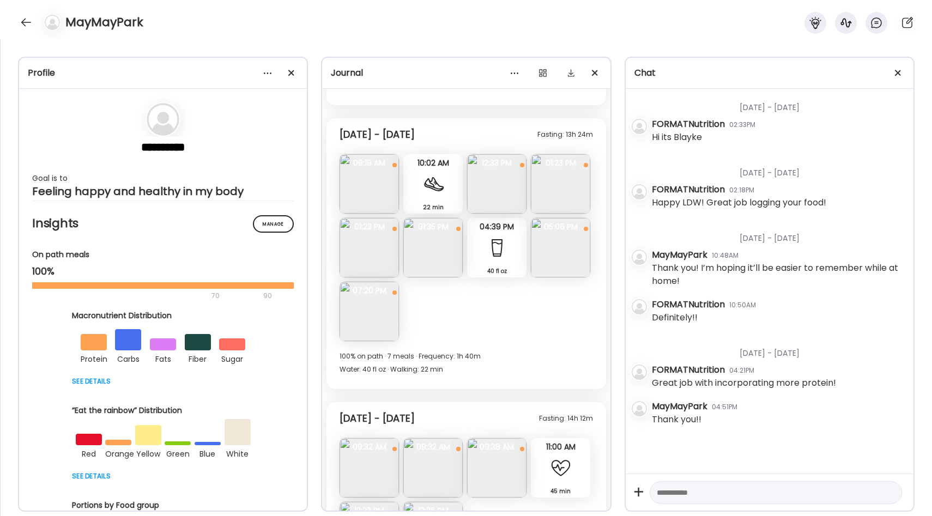
scroll to position [4933, 0]
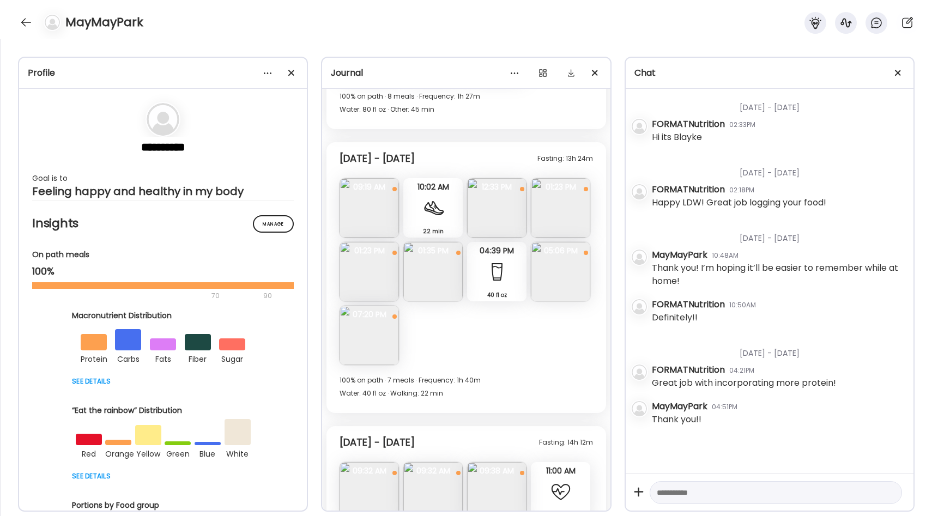
click at [444, 275] on img at bounding box center [432, 271] width 59 height 59
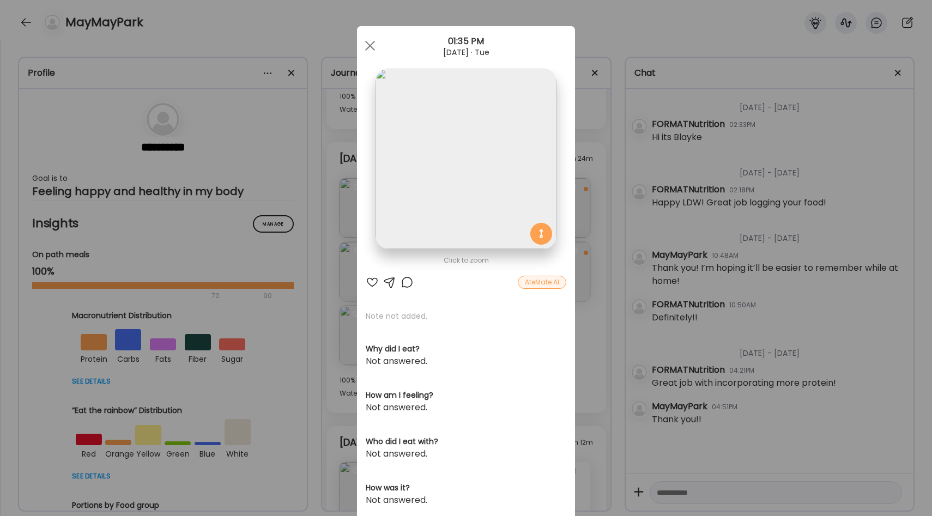
click at [330, 255] on div "Ate Coach Dashboard Wahoo! It’s official Take a moment to set up your Coach Pro…" at bounding box center [466, 258] width 932 height 516
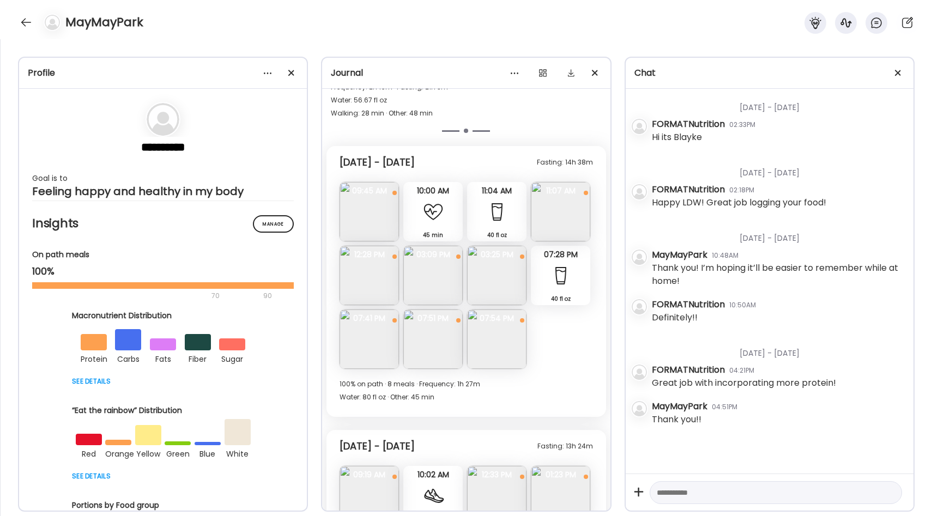
scroll to position [4641, 0]
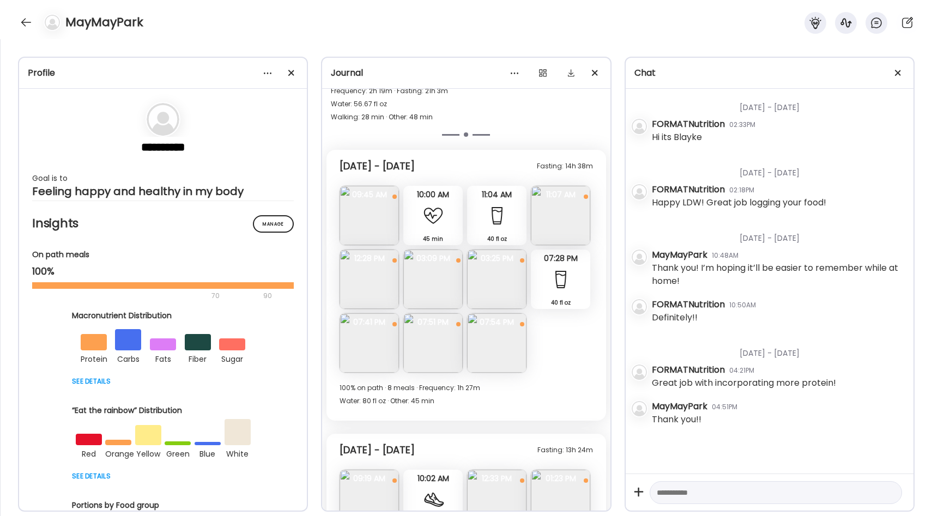
click at [562, 319] on div "Fasting: 14h 38m [DATE] - [DATE] Purely [PERSON_NAME] Questions not answered 09…" at bounding box center [465, 285] width 279 height 271
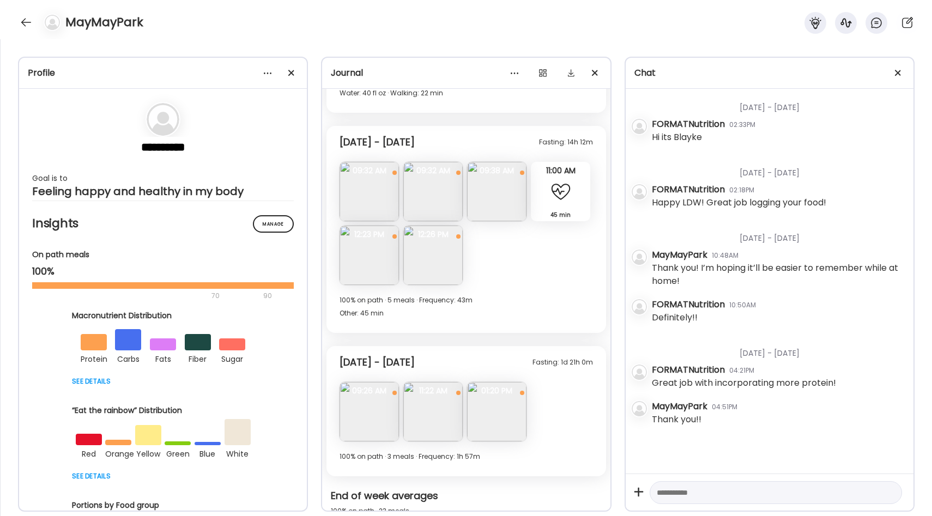
scroll to position [5225, 0]
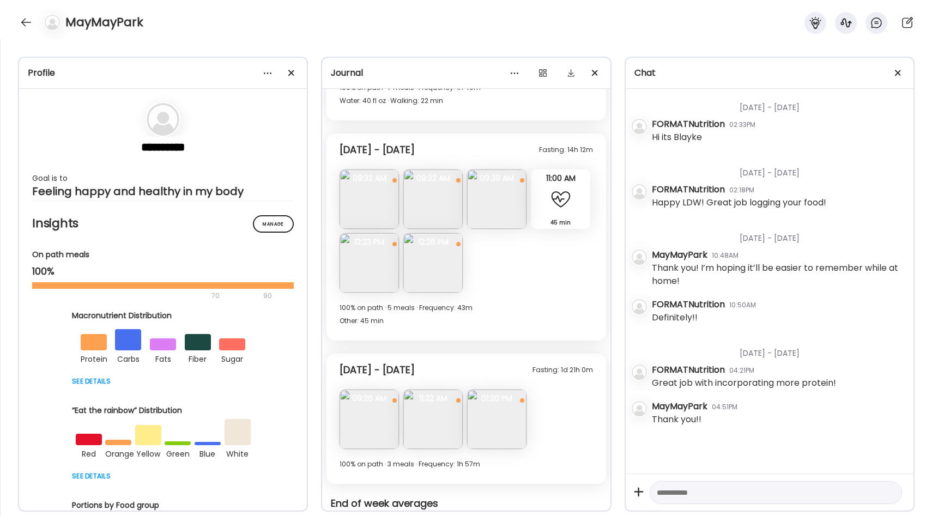
click at [560, 207] on div at bounding box center [561, 200] width 22 height 22
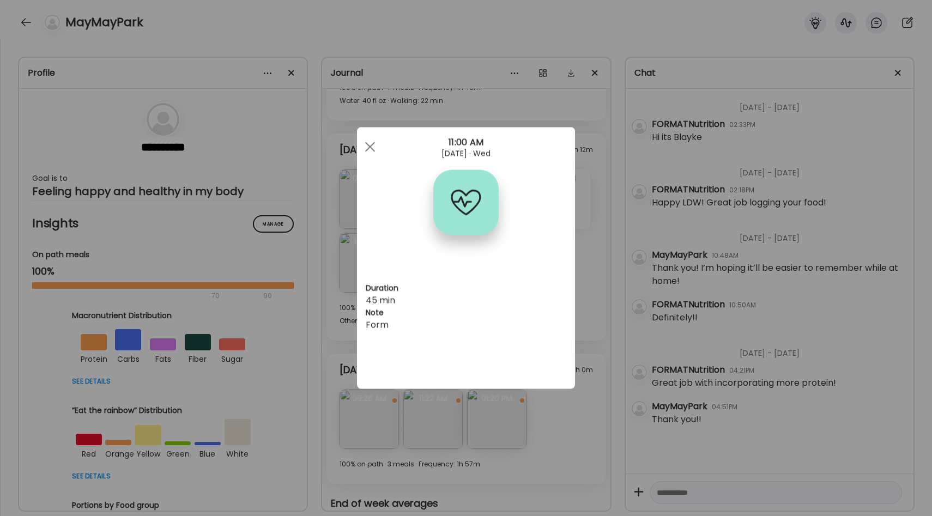
click at [603, 268] on div "Ate Coach Dashboard Wahoo! It’s official Take a moment to set up your Coach Pro…" at bounding box center [466, 258] width 932 height 516
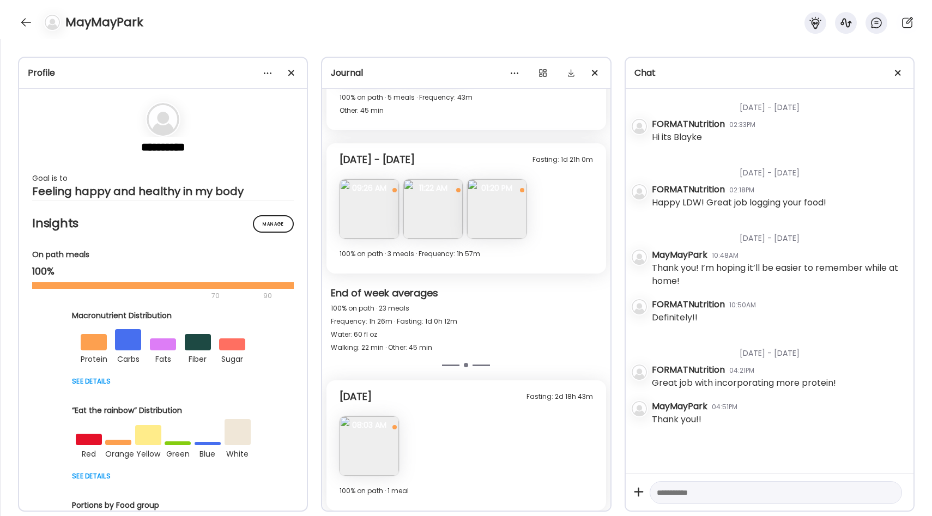
scroll to position [5440, 0]
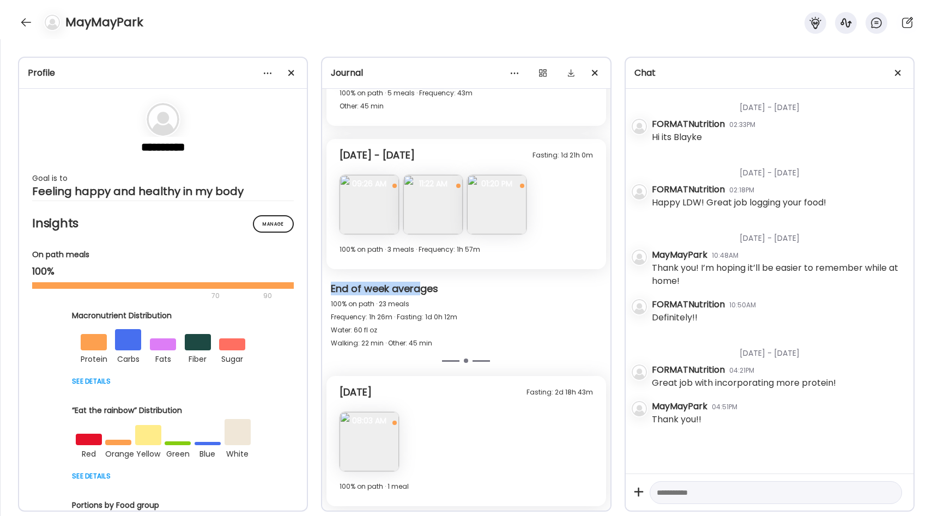
drag, startPoint x: 332, startPoint y: 292, endPoint x: 421, endPoint y: 294, distance: 88.3
click at [421, 294] on div "End of week averages" at bounding box center [466, 289] width 270 height 15
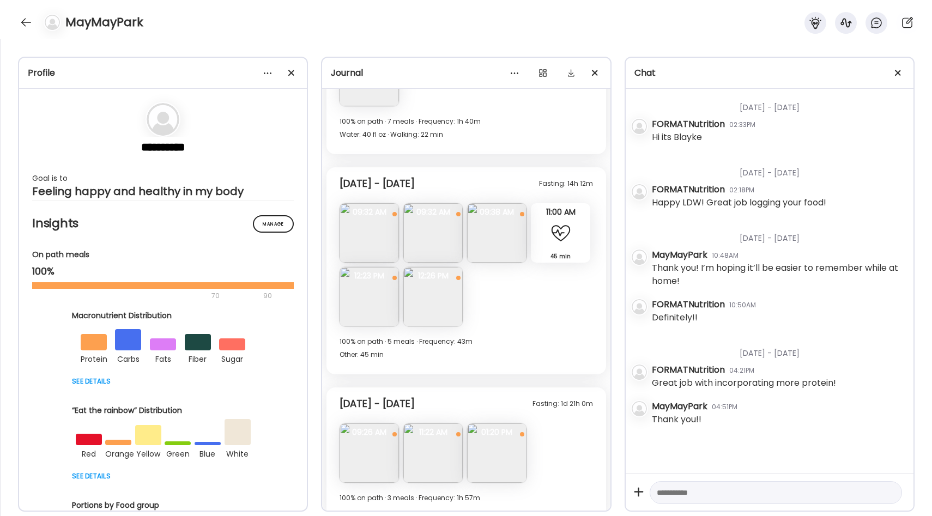
scroll to position [5171, 0]
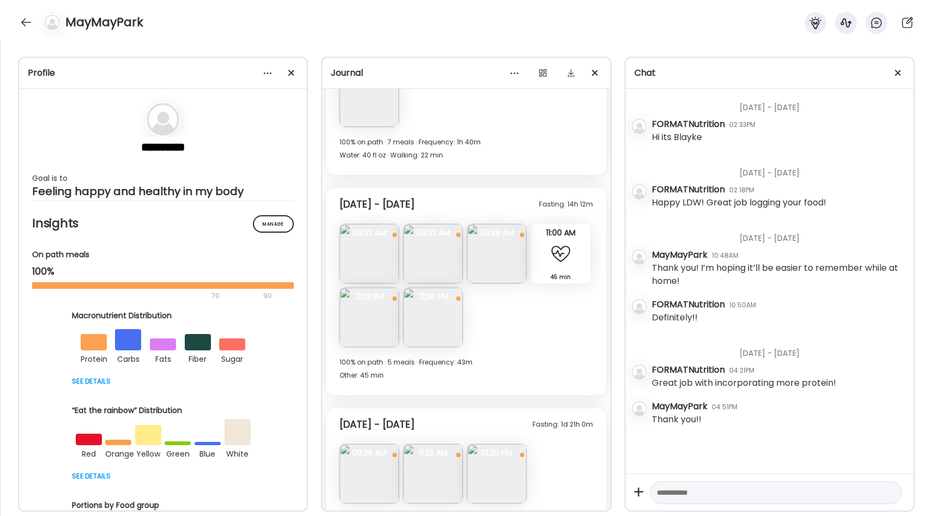
click at [495, 265] on img at bounding box center [496, 253] width 59 height 59
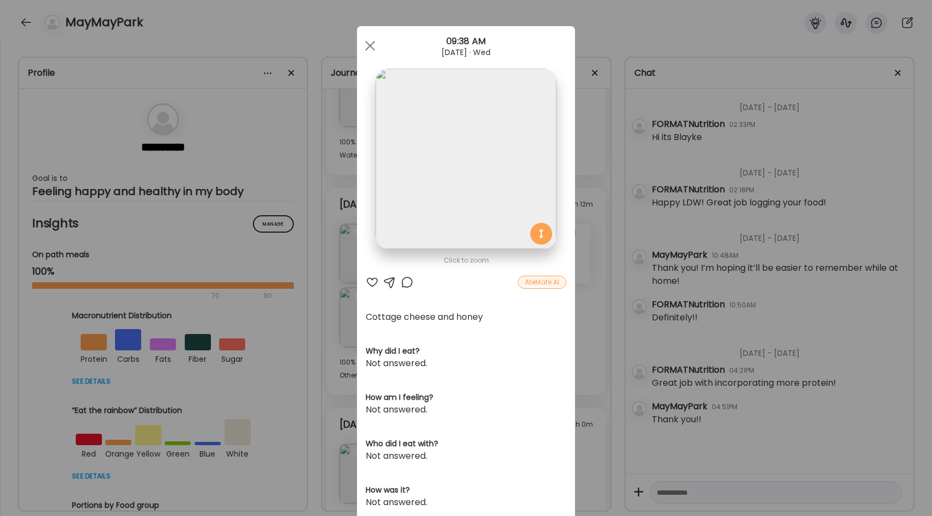
click at [572, 253] on section at bounding box center [466, 171] width 218 height 205
click at [575, 254] on div "Ate Coach Dashboard Wahoo! It’s official Take a moment to set up your Coach Pro…" at bounding box center [466, 258] width 932 height 516
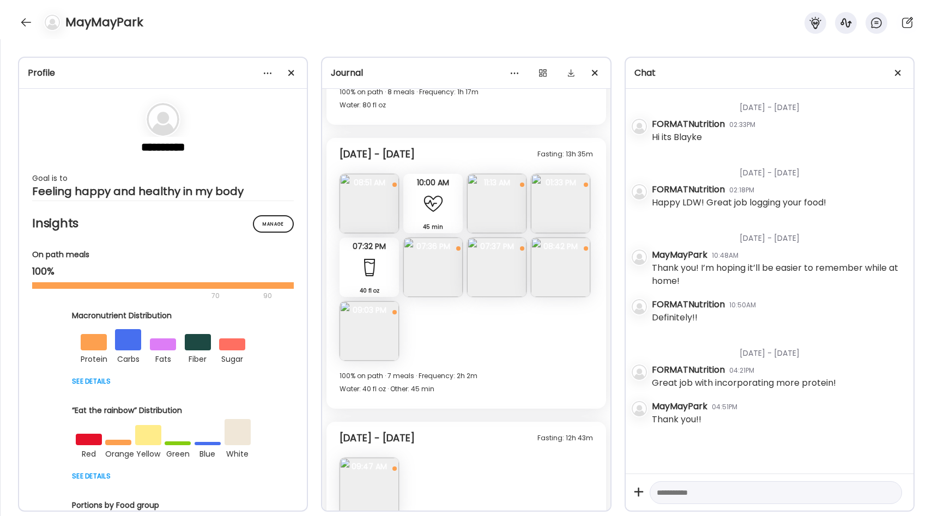
scroll to position [2686, 0]
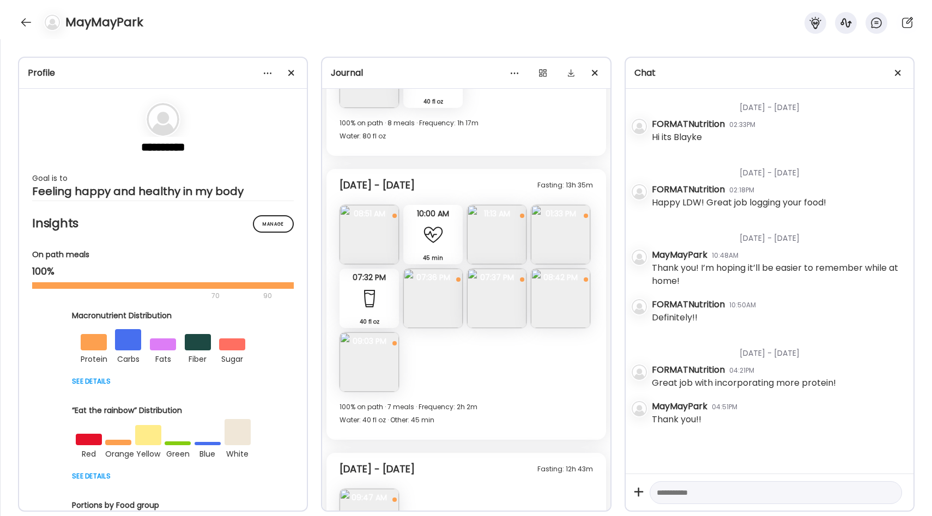
click at [428, 315] on img at bounding box center [432, 298] width 59 height 59
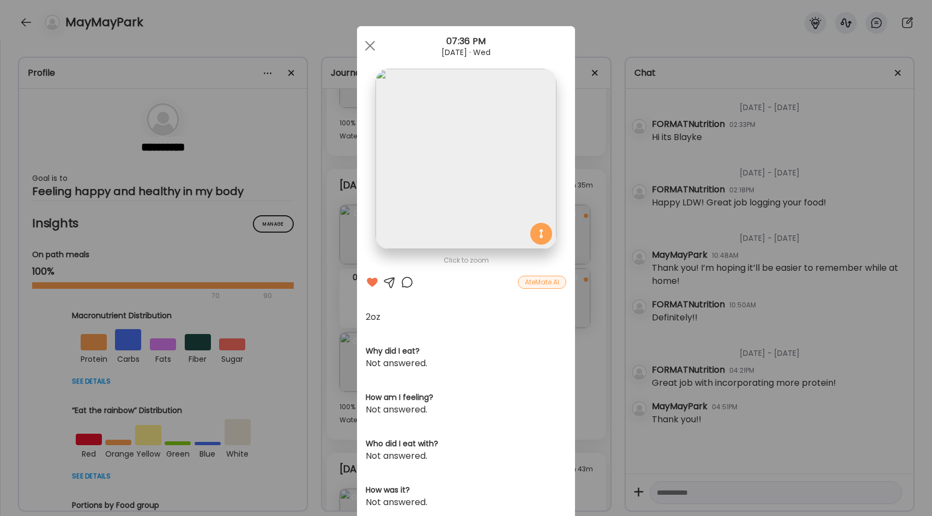
click at [580, 296] on div "Ate Coach Dashboard Wahoo! It’s official Take a moment to set up your Coach Pro…" at bounding box center [466, 258] width 932 height 516
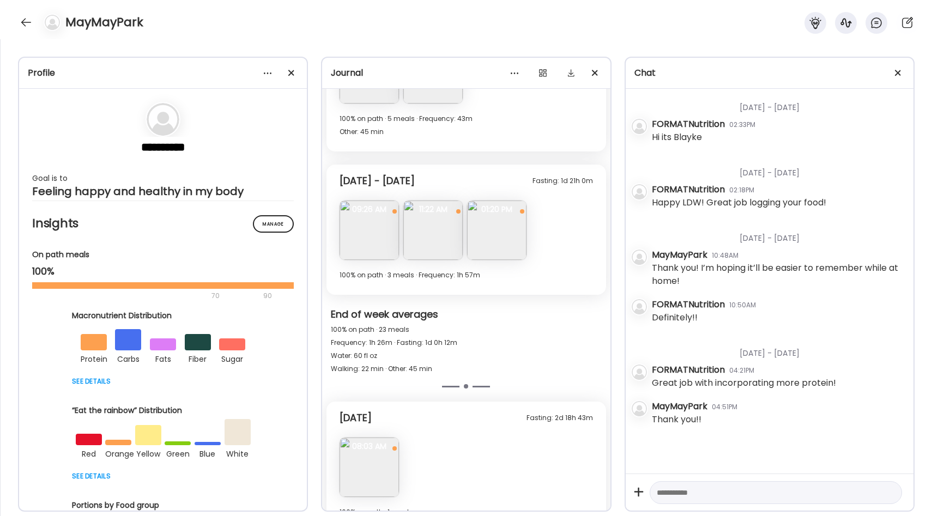
scroll to position [5440, 0]
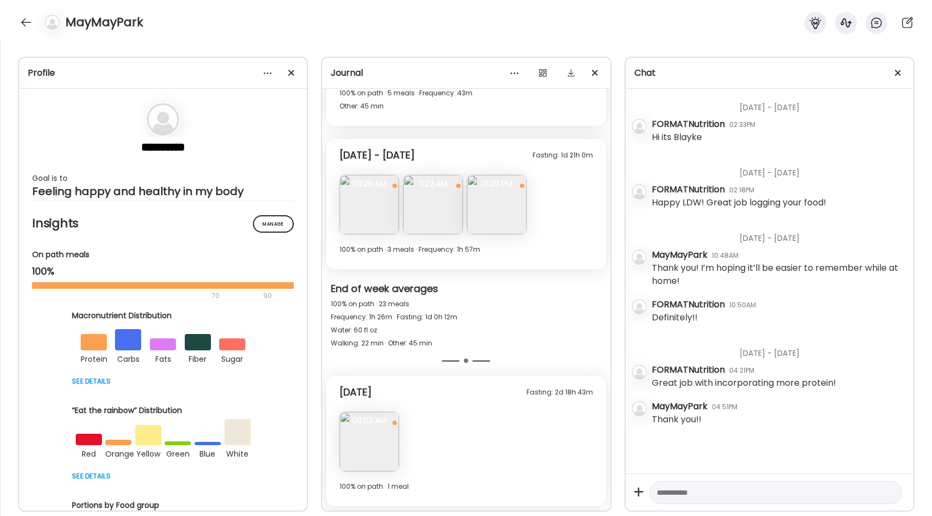
click at [498, 360] on div "End of week averages 100% on path · 23 meals Frequency: 1h 26m · Fasting: 1d 0h…" at bounding box center [466, 318] width 288 height 89
click at [28, 20] on div at bounding box center [25, 22] width 17 height 17
